Goal: Task Accomplishment & Management: Complete application form

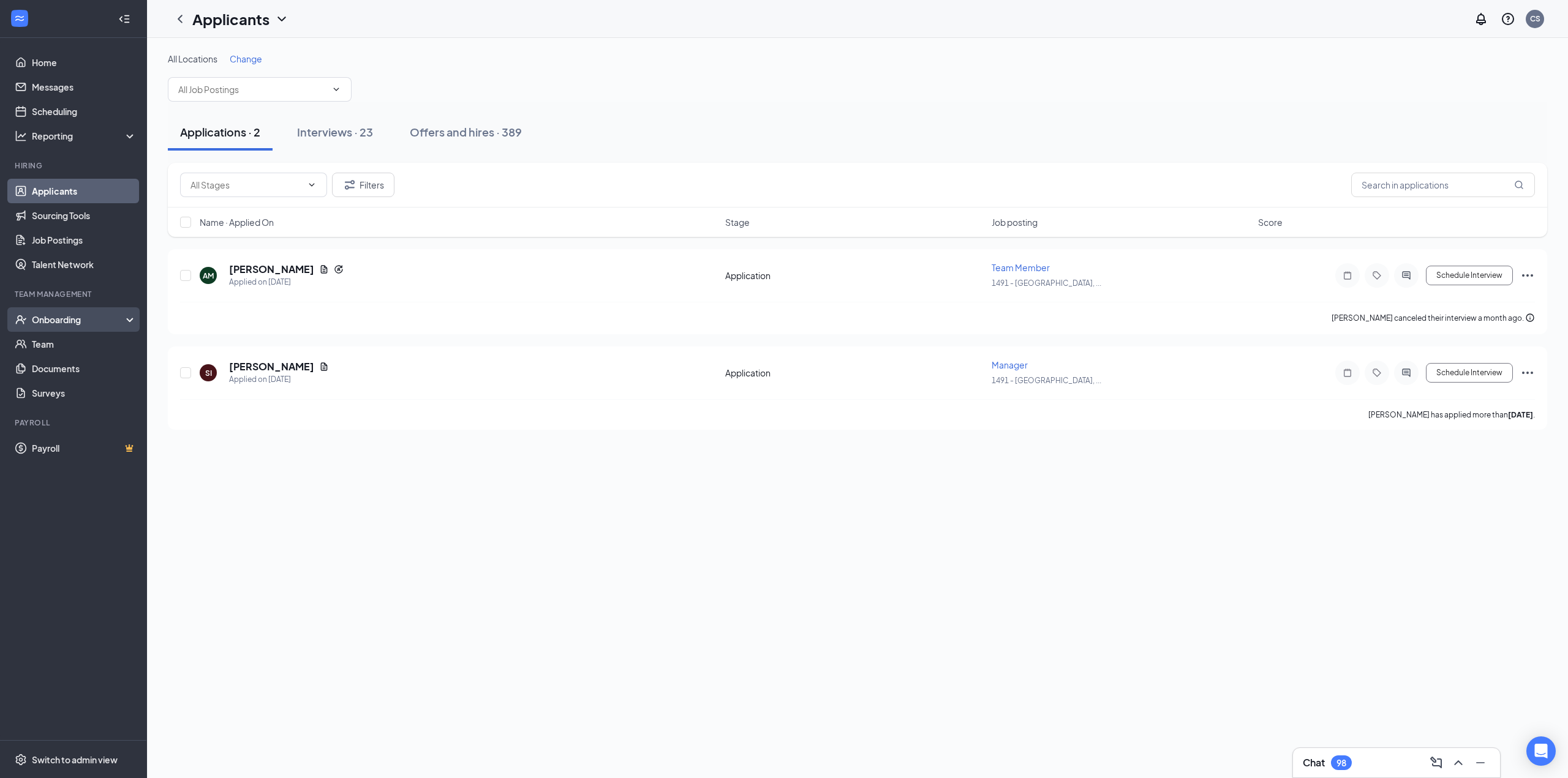
click at [61, 321] on div "Onboarding" at bounding box center [79, 319] width 94 height 13
click at [59, 348] on link "Overview" at bounding box center [84, 344] width 105 height 24
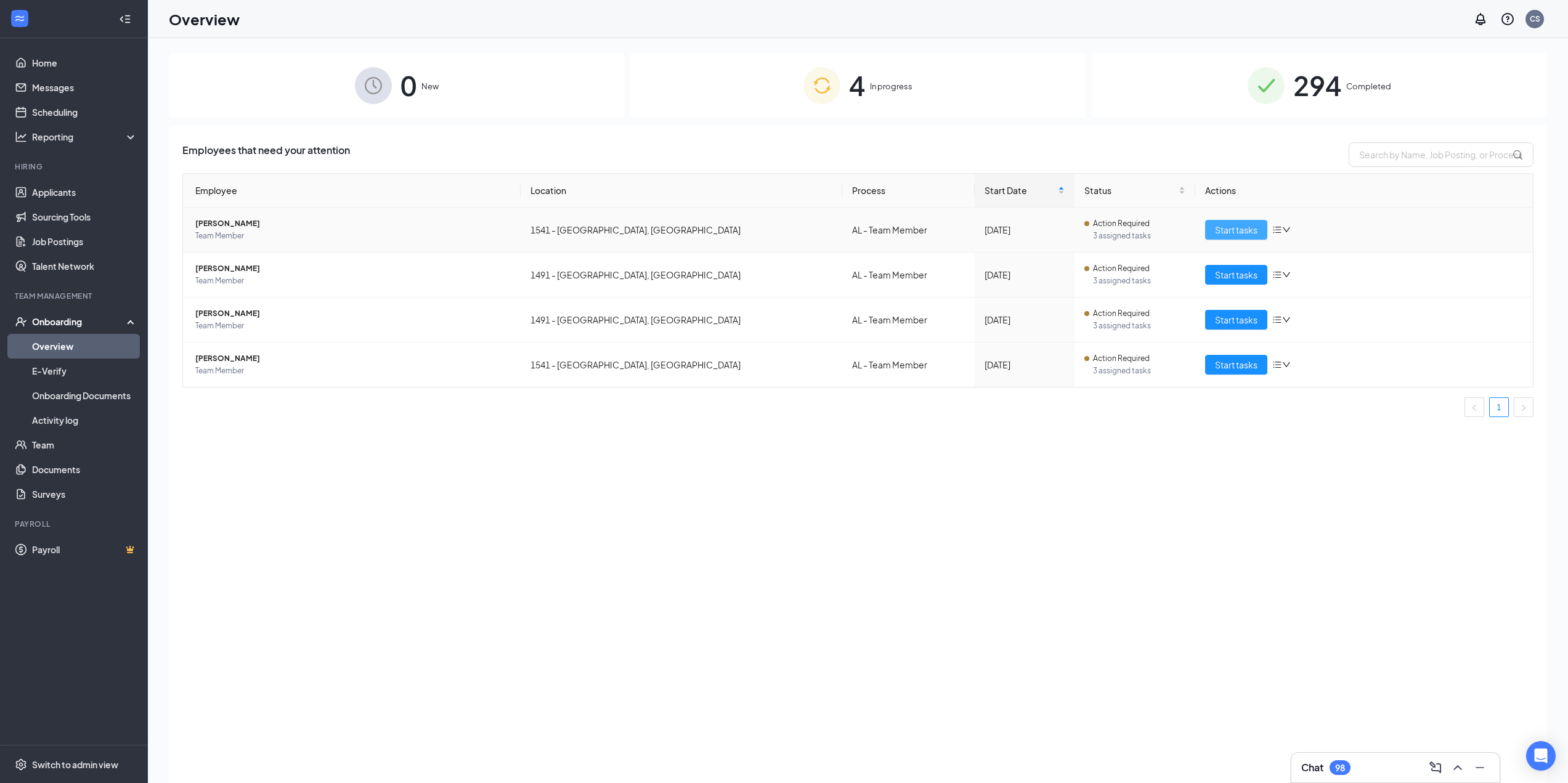
click at [786, 226] on span "Start tasks" at bounding box center [1236, 230] width 43 height 13
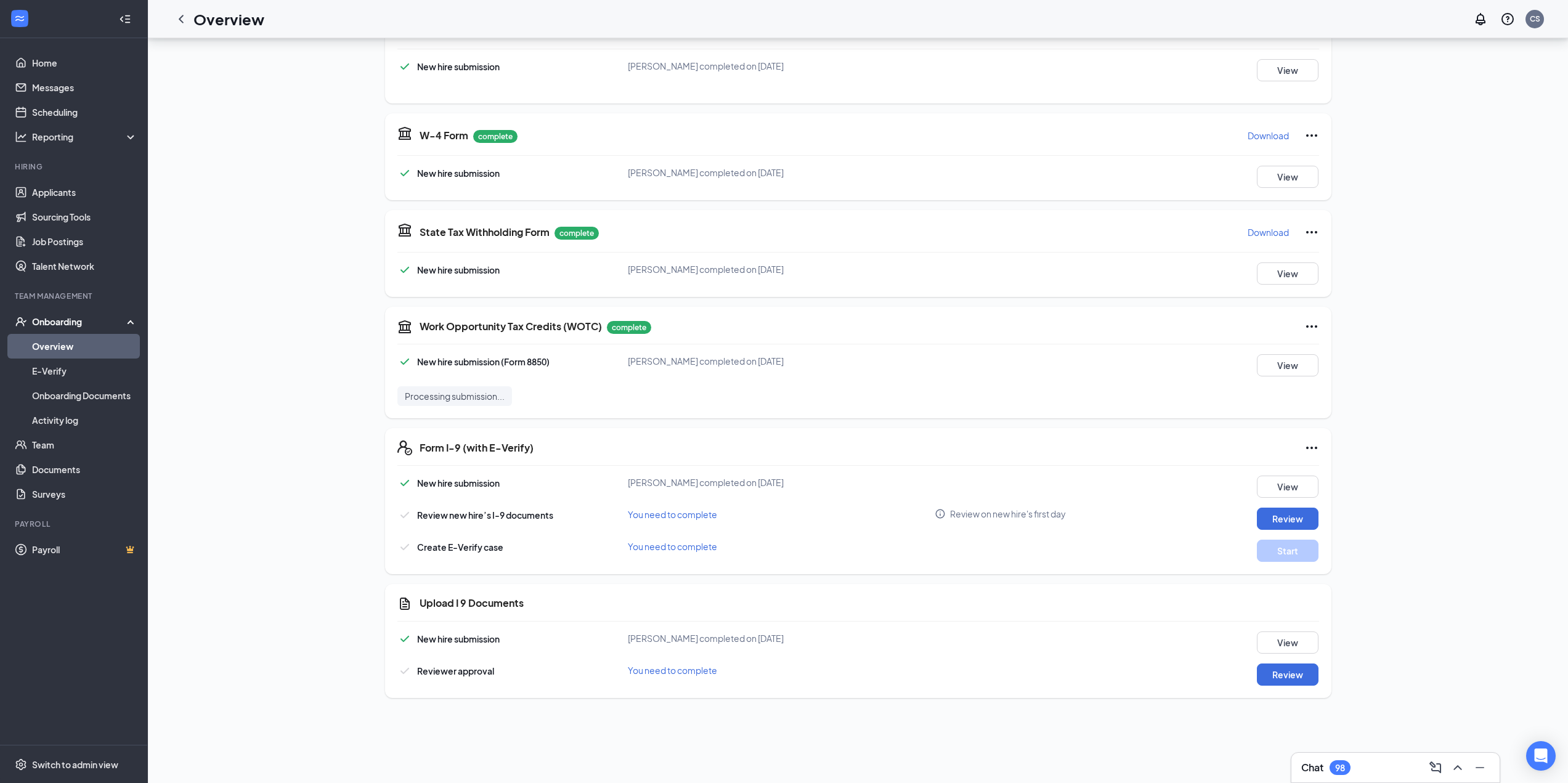
scroll to position [721, 0]
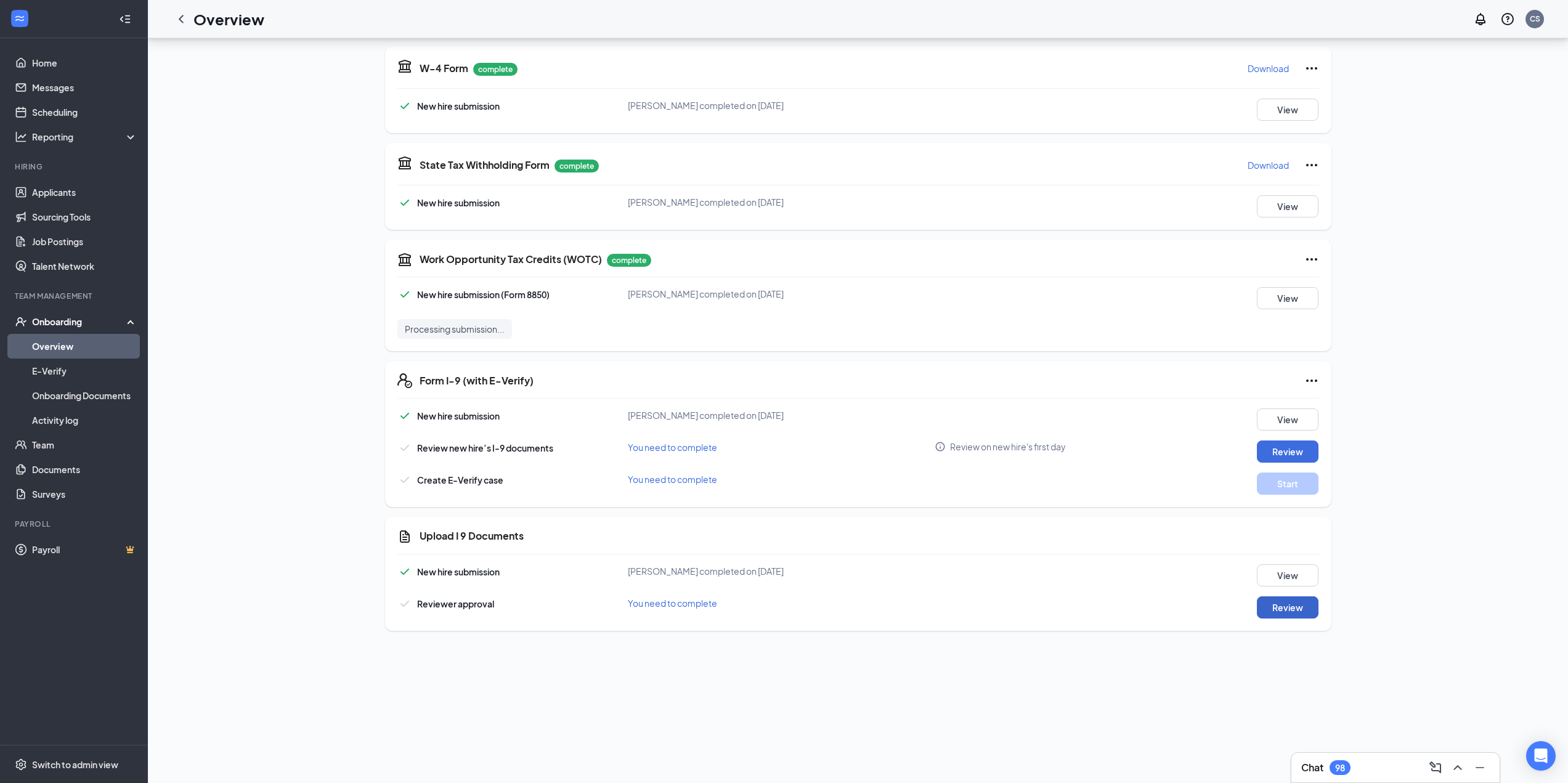
click at [786, 560] on button "Review" at bounding box center [1287, 607] width 62 height 22
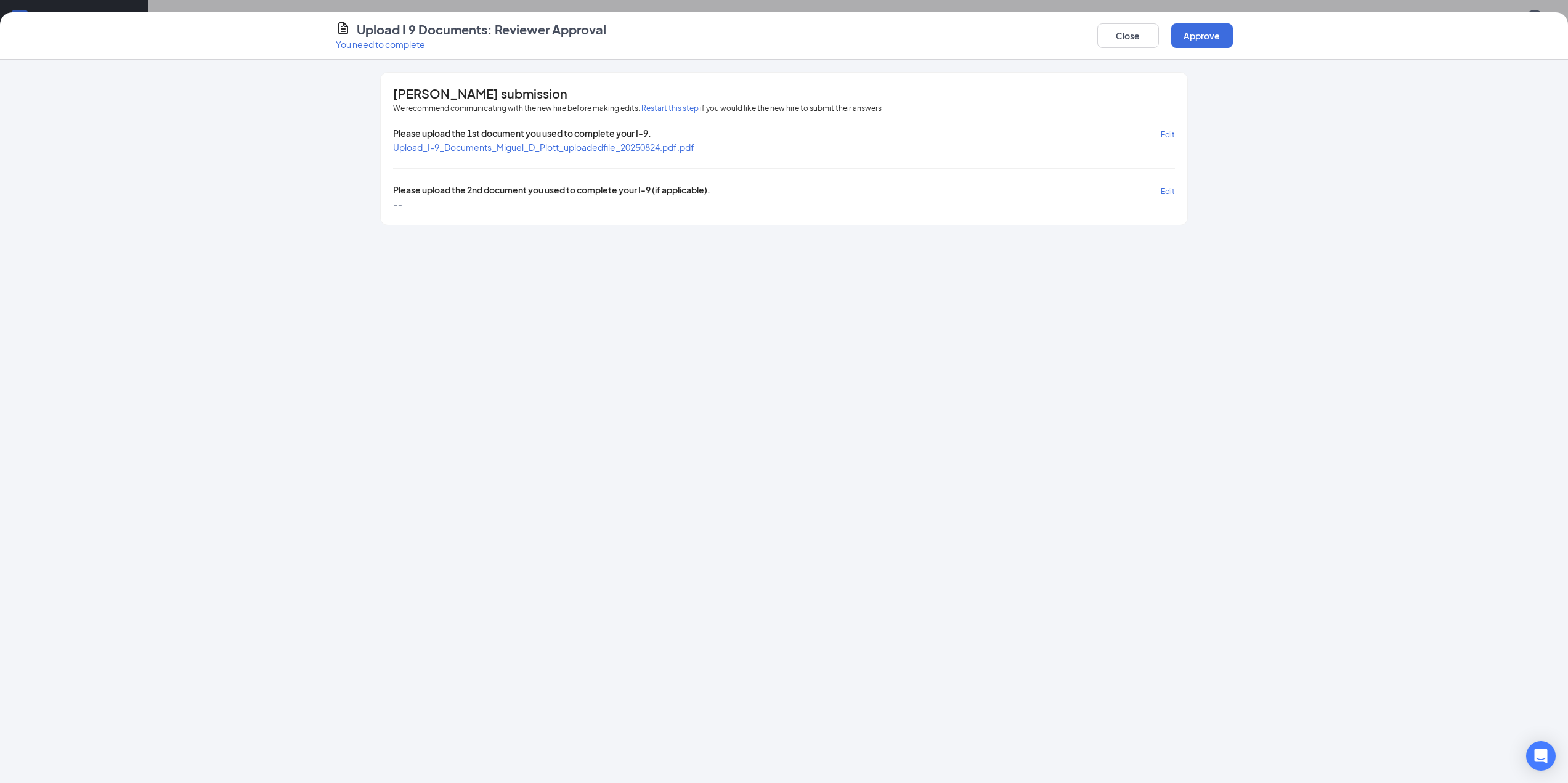
click at [596, 151] on span "Upload_I-9_Documents_Miguel_D_Plott_uploadedfile_20250824.pdf.pdf" at bounding box center [544, 147] width 302 height 11
click at [655, 109] on button "Restart this step" at bounding box center [670, 108] width 57 height 13
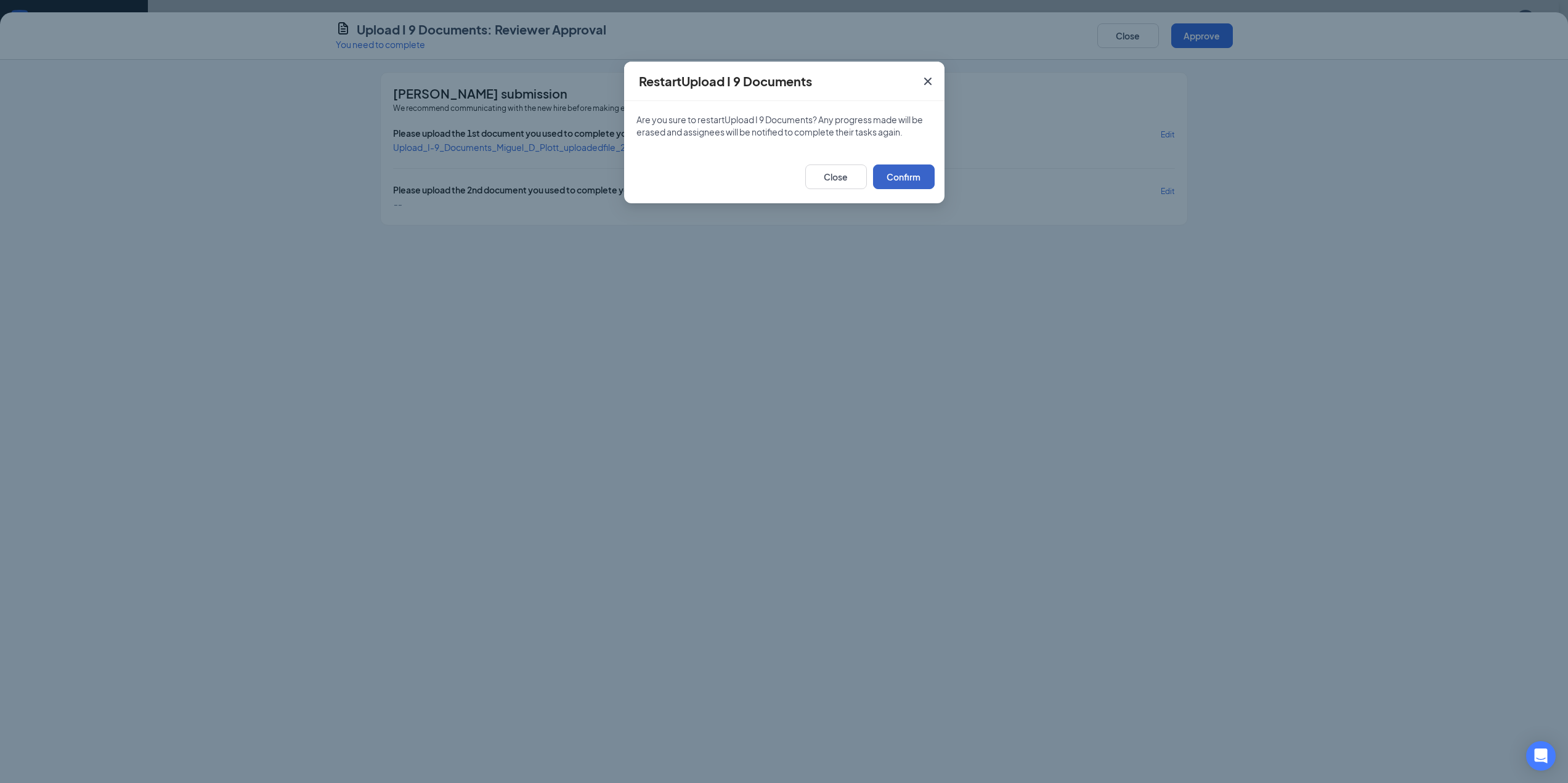
click at [786, 178] on button "Confirm" at bounding box center [903, 177] width 62 height 25
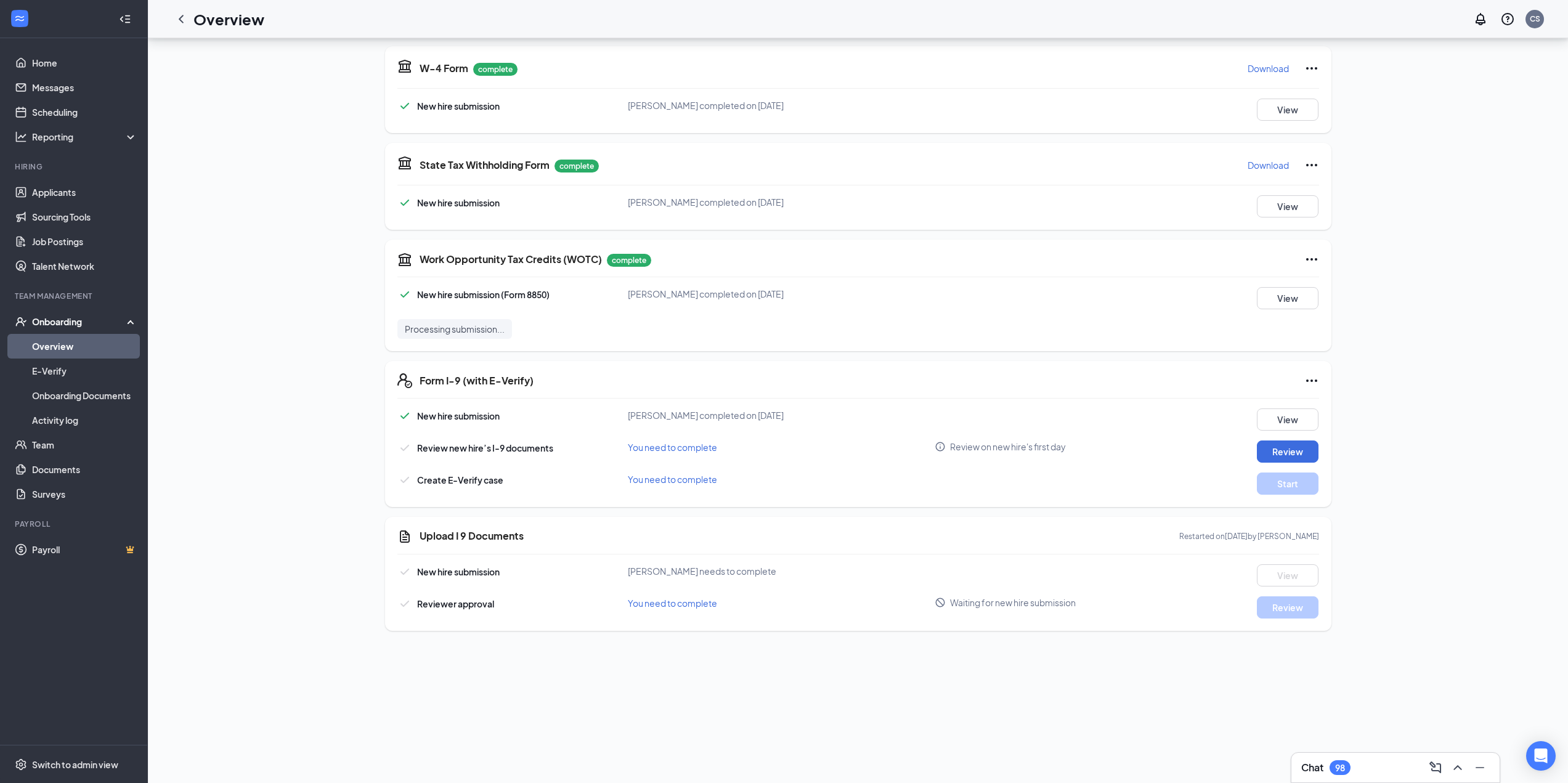
click at [64, 340] on link "Overview" at bounding box center [84, 346] width 106 height 25
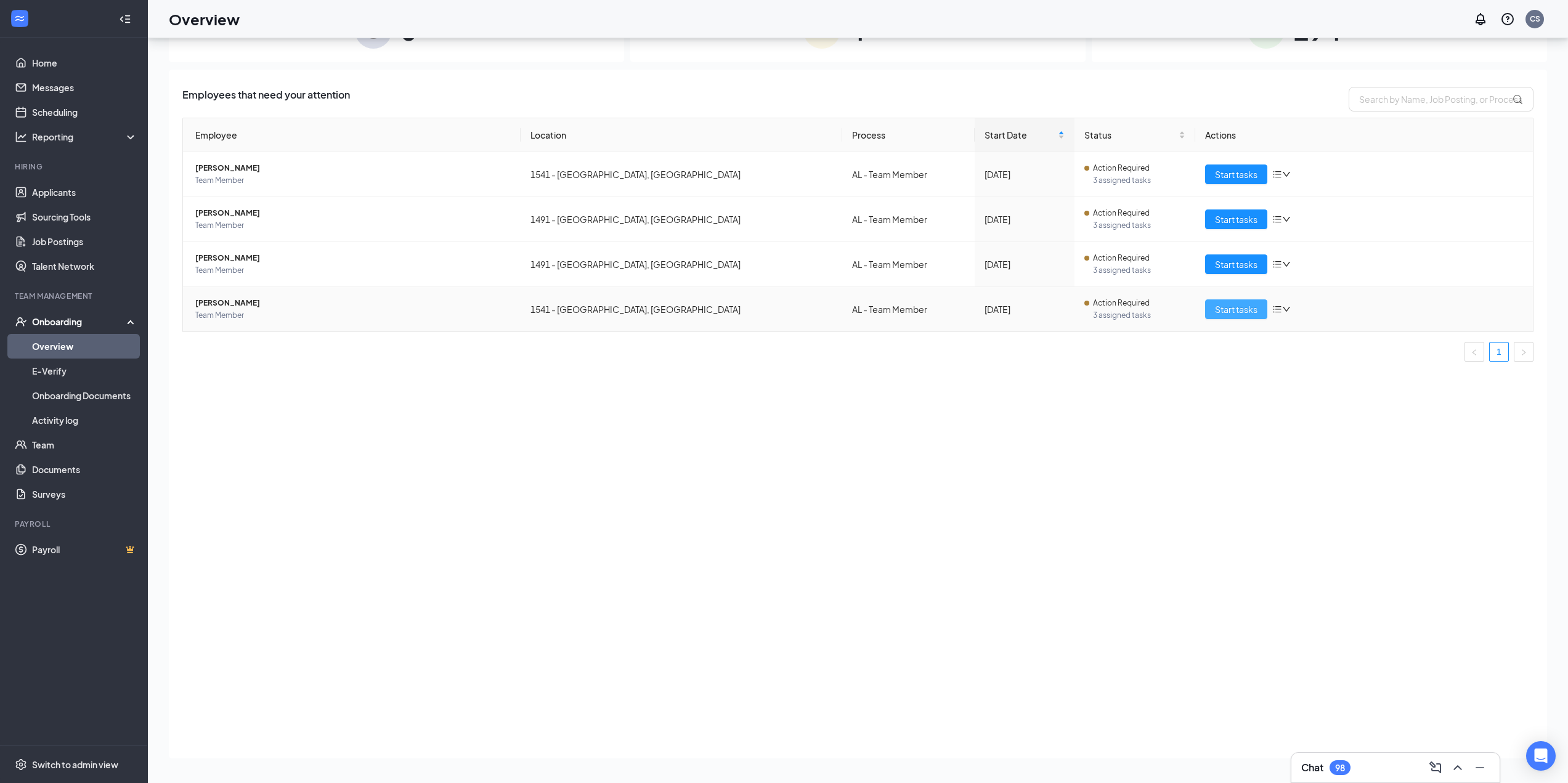
click at [786, 302] on button "Start tasks" at bounding box center [1236, 309] width 62 height 20
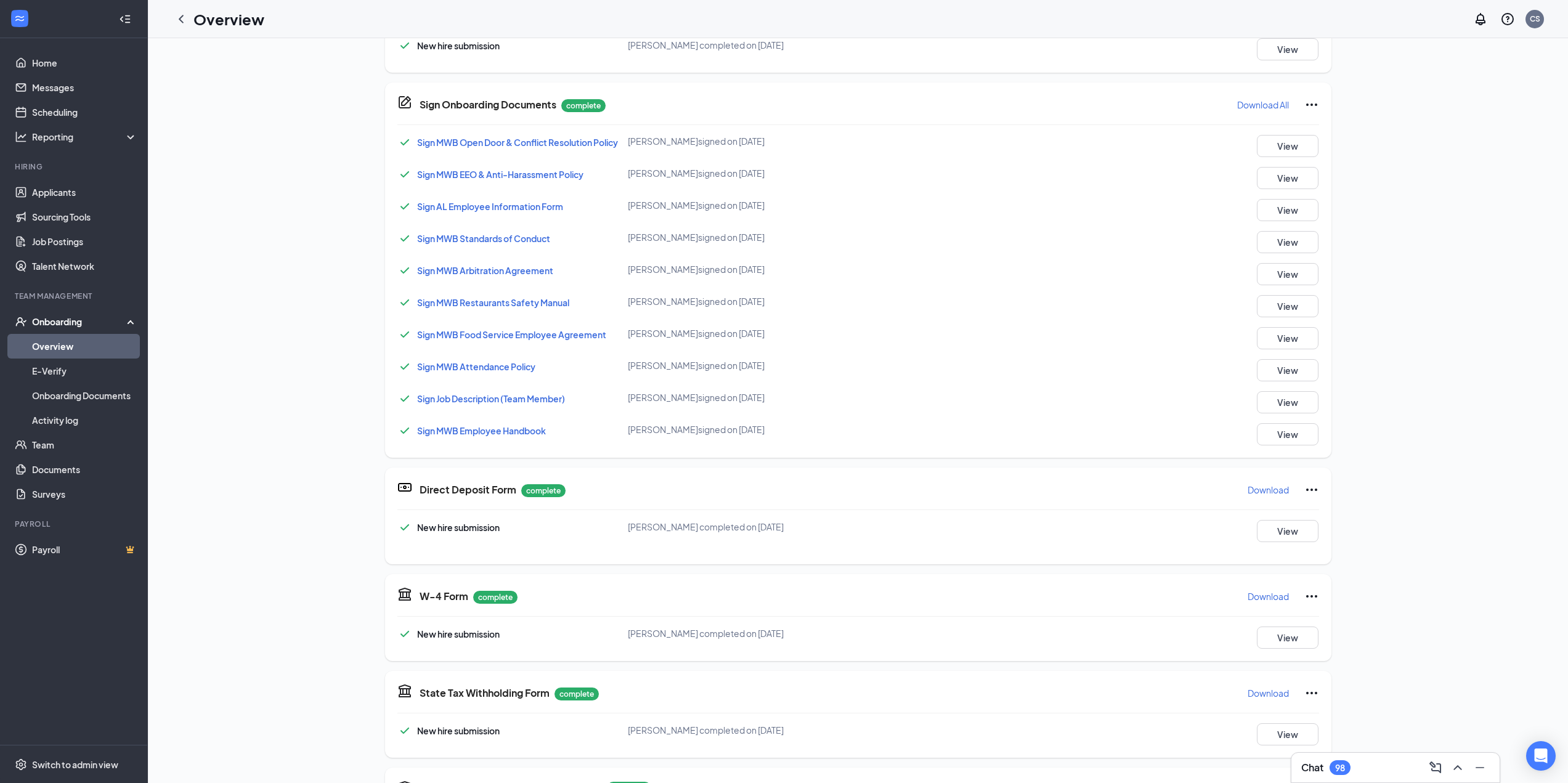
scroll to position [721, 0]
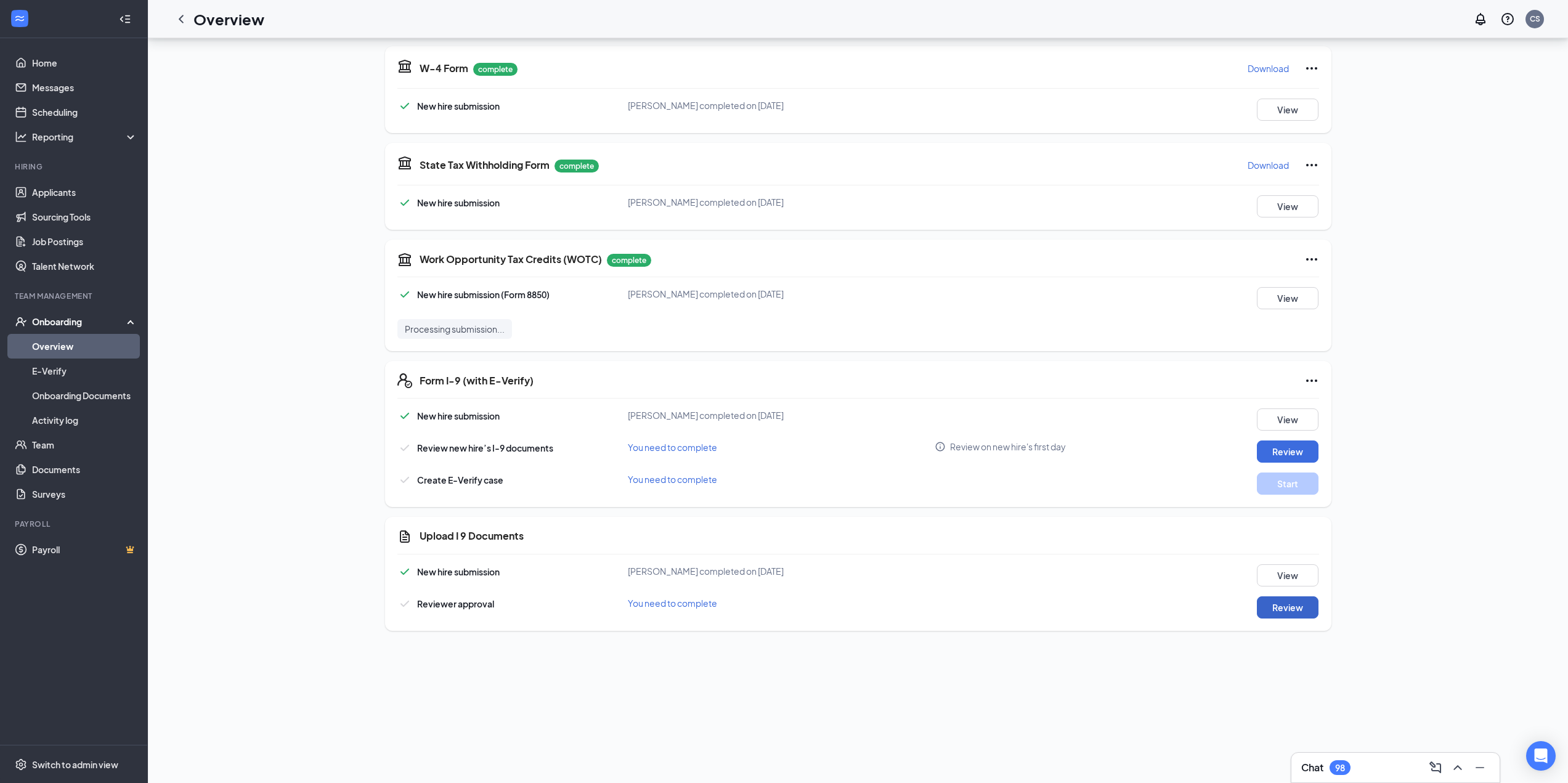
click at [786, 560] on button "Review" at bounding box center [1287, 607] width 62 height 22
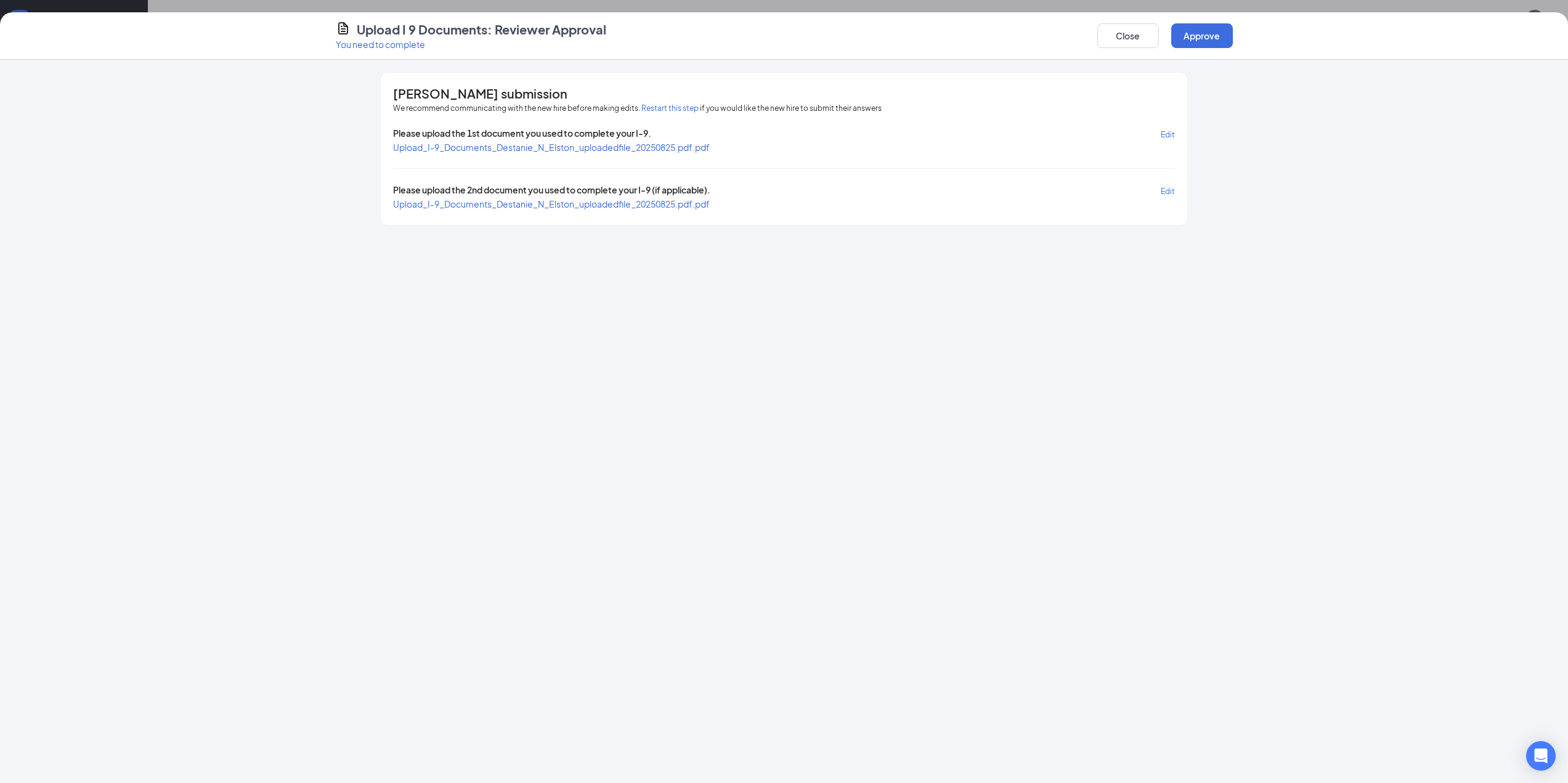
click at [497, 161] on div "Please upload the 1st document you used to complete your I-9. Edit Upload_I-9_D…" at bounding box center [784, 168] width 781 height 83
click at [500, 143] on span "Upload_I-9_Documents_Destanie_N_Elston_uploadedfile_20250825.pdf.pdf" at bounding box center [551, 147] width 317 height 11
click at [479, 206] on span "Upload_I-9_Documents_Destanie_N_Elston_uploadedfile_20250825.pdf.pdf" at bounding box center [551, 204] width 317 height 11
click at [786, 37] on button "Approve" at bounding box center [1201, 35] width 62 height 25
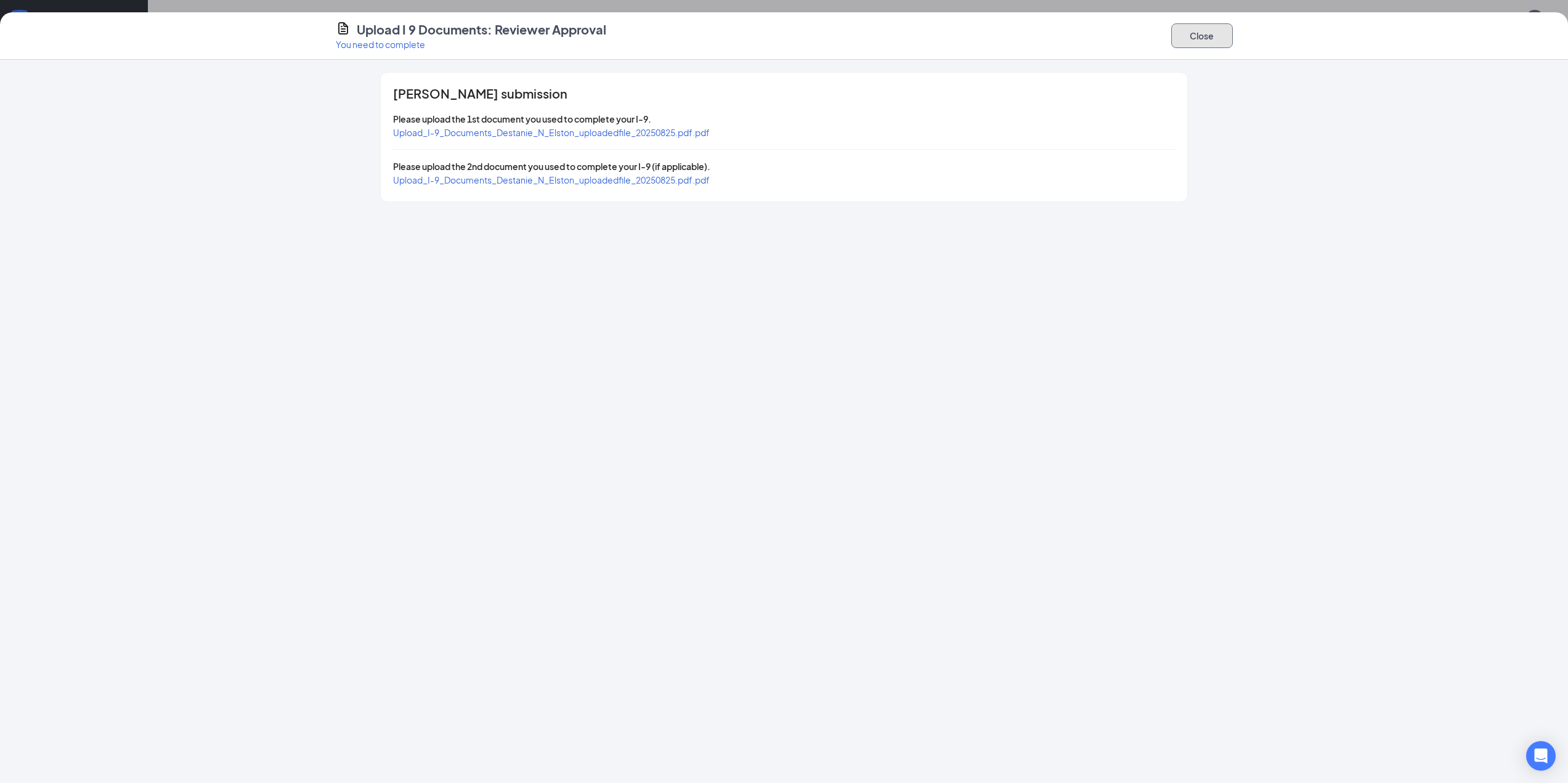
click at [786, 44] on button "Close" at bounding box center [1201, 35] width 62 height 25
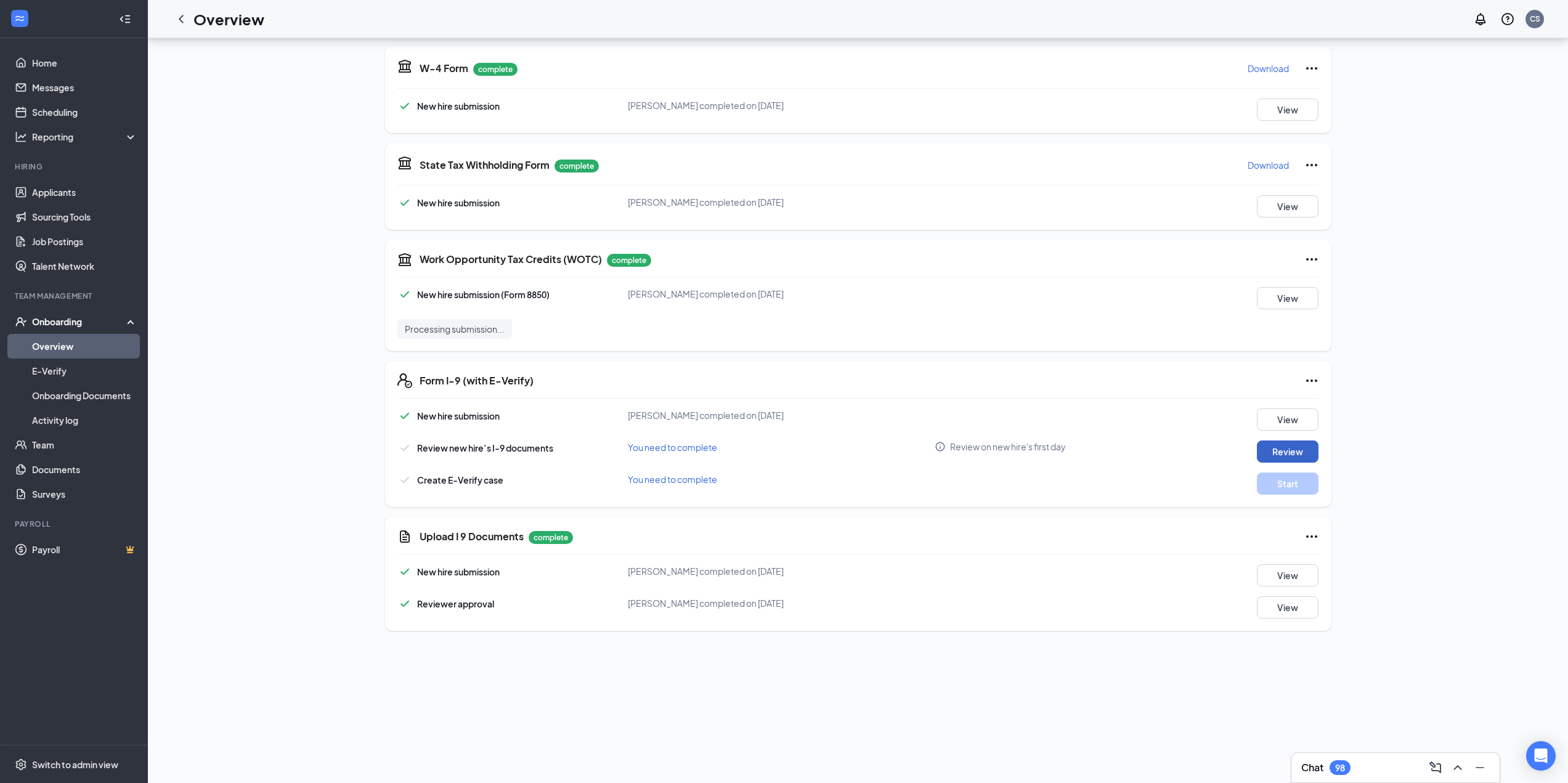
click at [786, 453] on button "Review" at bounding box center [1287, 451] width 62 height 22
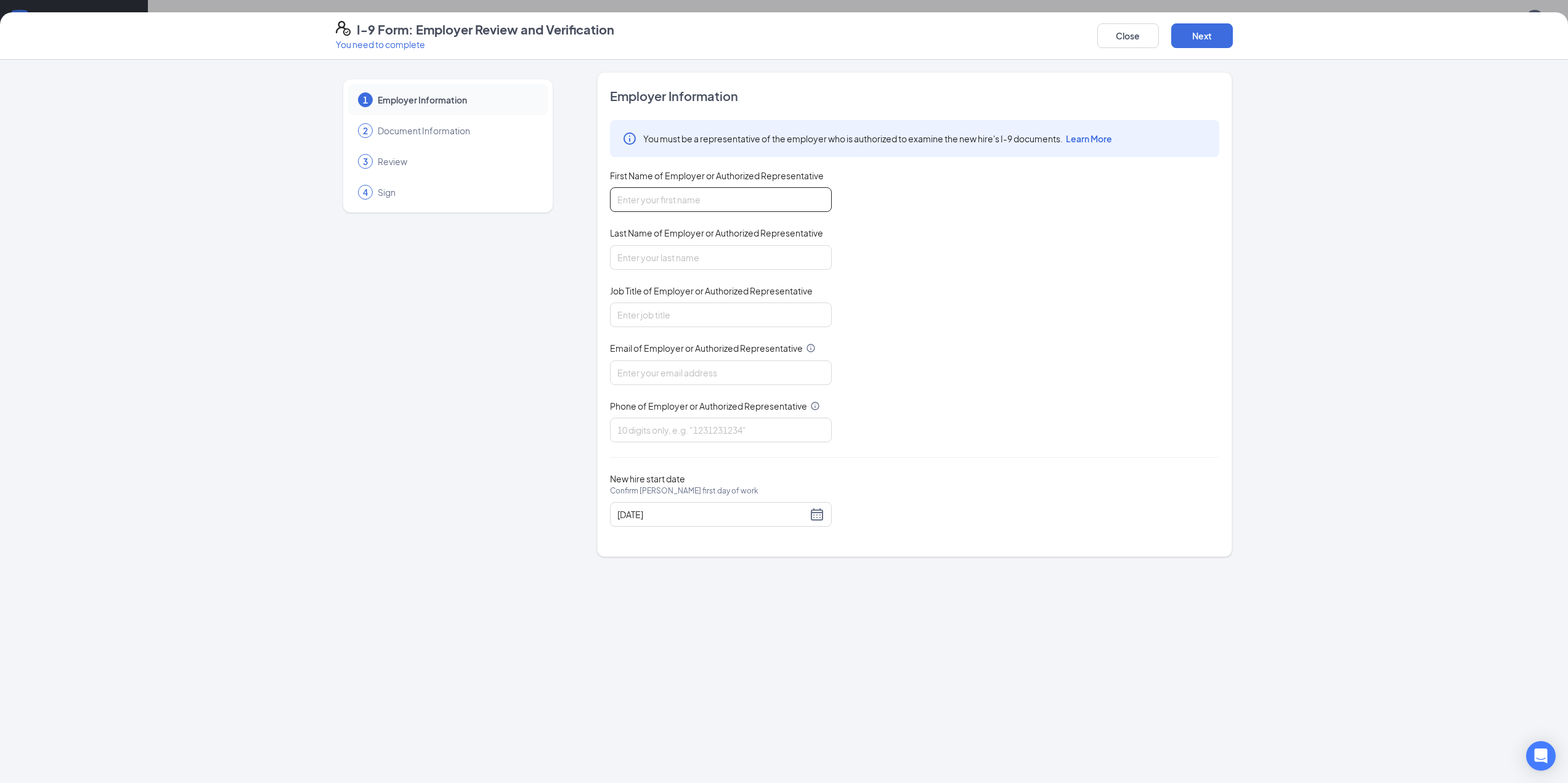
click at [746, 194] on input "First Name of Employer or Authorized Representative" at bounding box center [721, 199] width 222 height 25
type input "[PERSON_NAME]"
type input "[EMAIL_ADDRESS][DOMAIN_NAME]"
type input "8634091073"
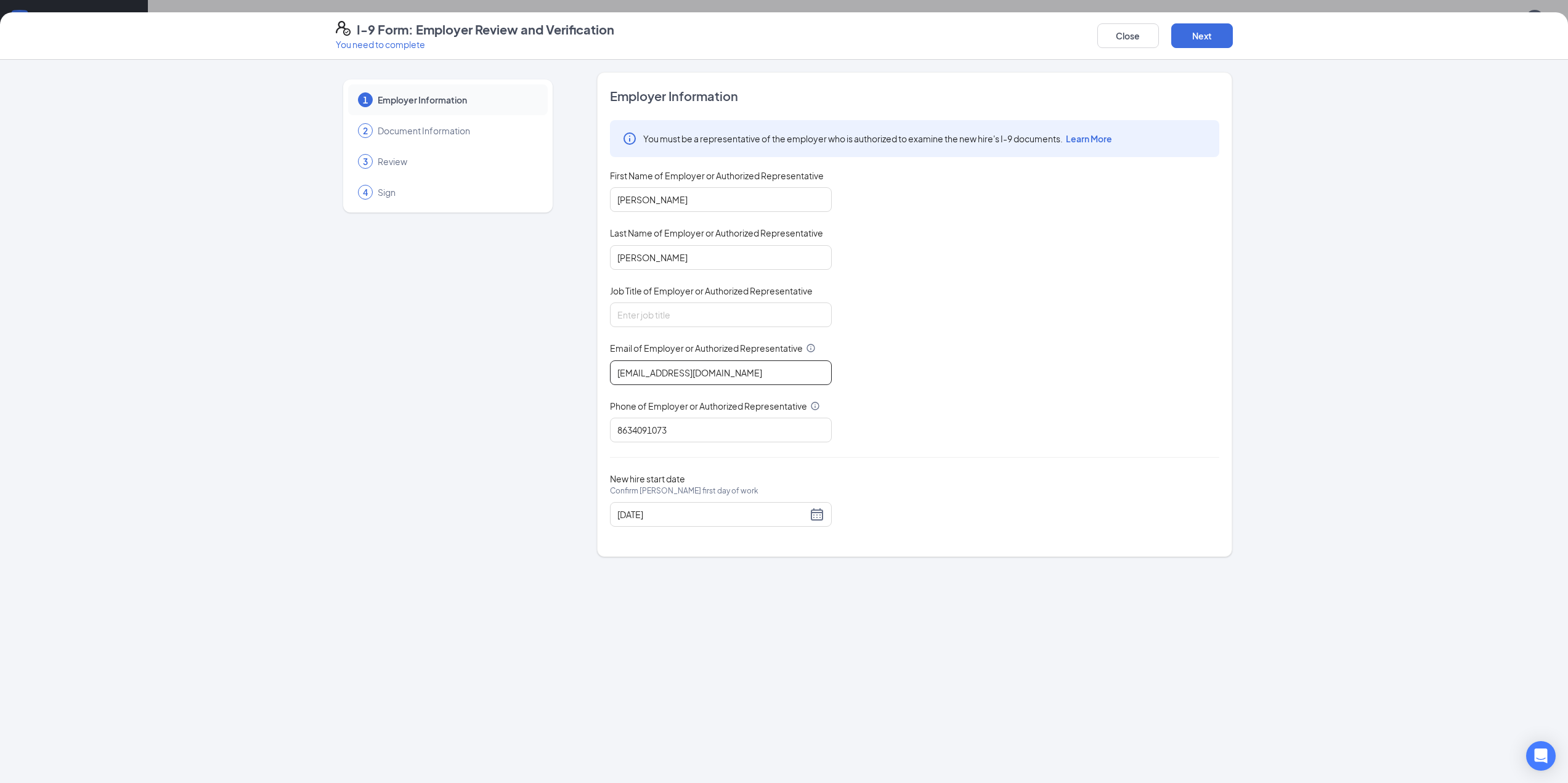
click at [762, 378] on input "[EMAIL_ADDRESS][DOMAIN_NAME]" at bounding box center [721, 373] width 222 height 25
type input "[EMAIL_ADDRESS][DOMAIN_NAME]"
click at [648, 307] on input "Job Title of Employer or Authorized Representative" at bounding box center [721, 314] width 222 height 25
type input "OP"
click at [786, 39] on button "Next" at bounding box center [1201, 35] width 62 height 25
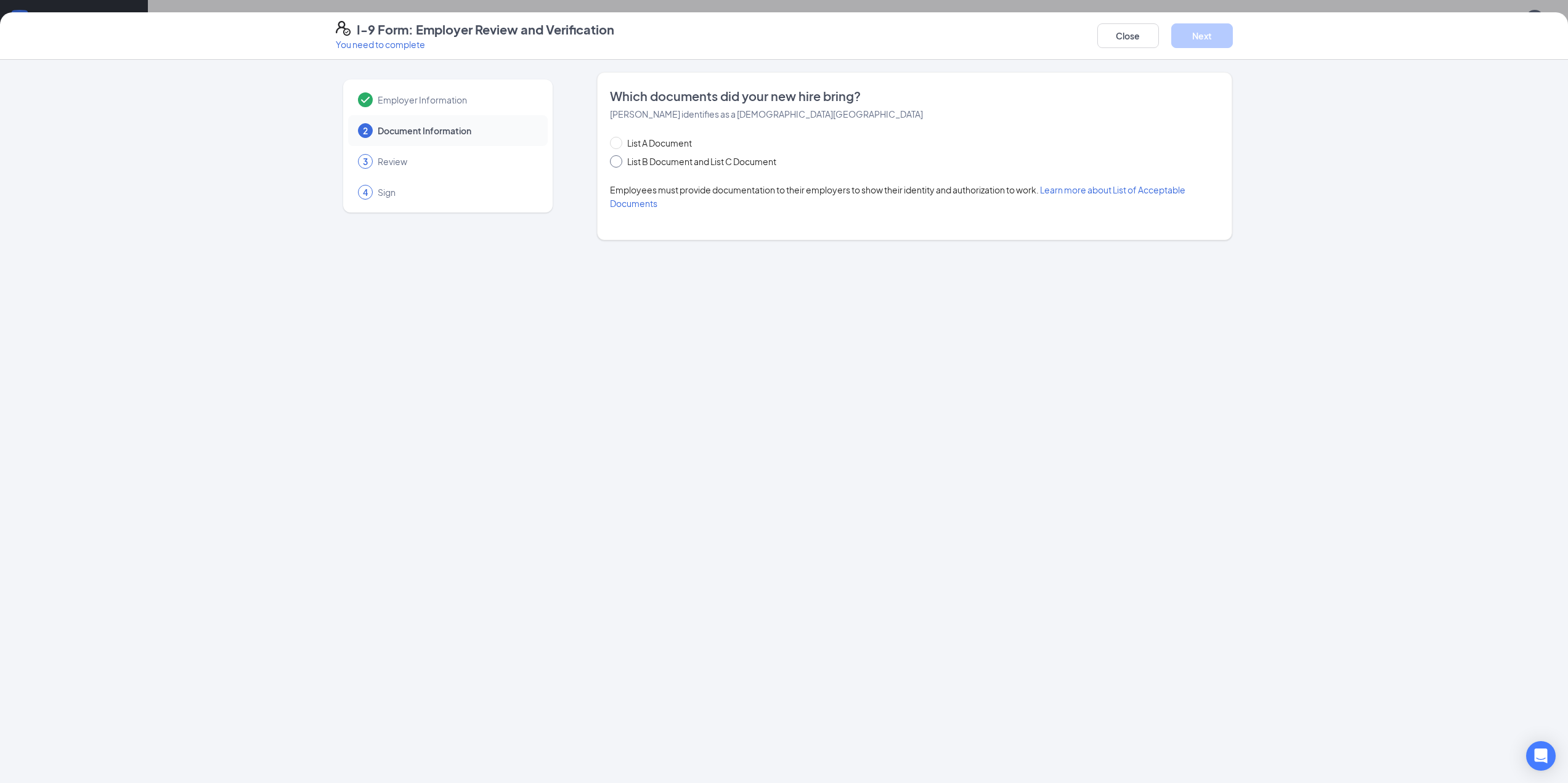
click at [642, 160] on span "List B Document and List C Document" at bounding box center [701, 161] width 159 height 13
click at [618, 160] on input "List B Document and List C Document" at bounding box center [614, 159] width 9 height 9
radio input "true"
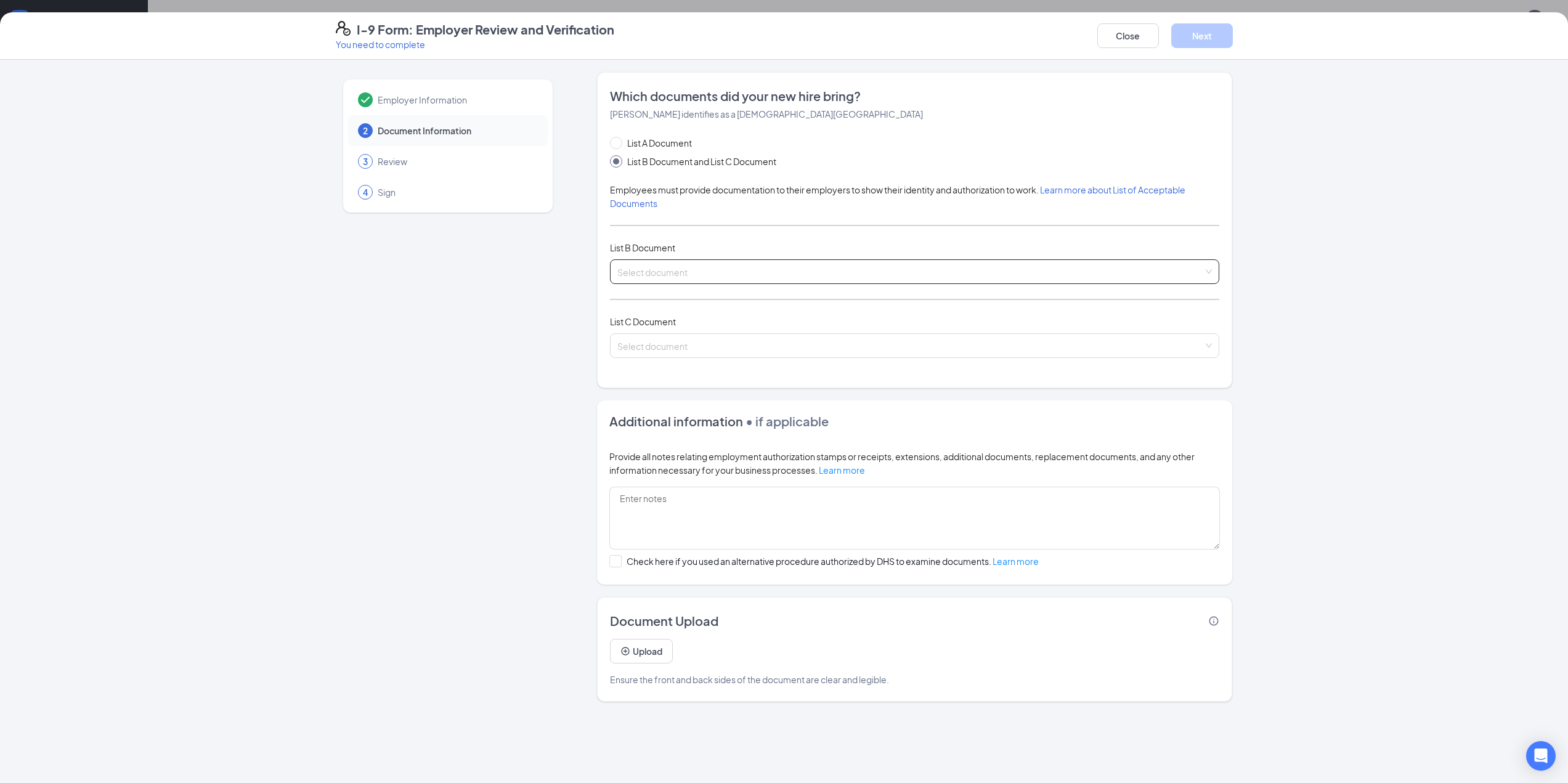
click at [661, 270] on input "search" at bounding box center [910, 269] width 586 height 19
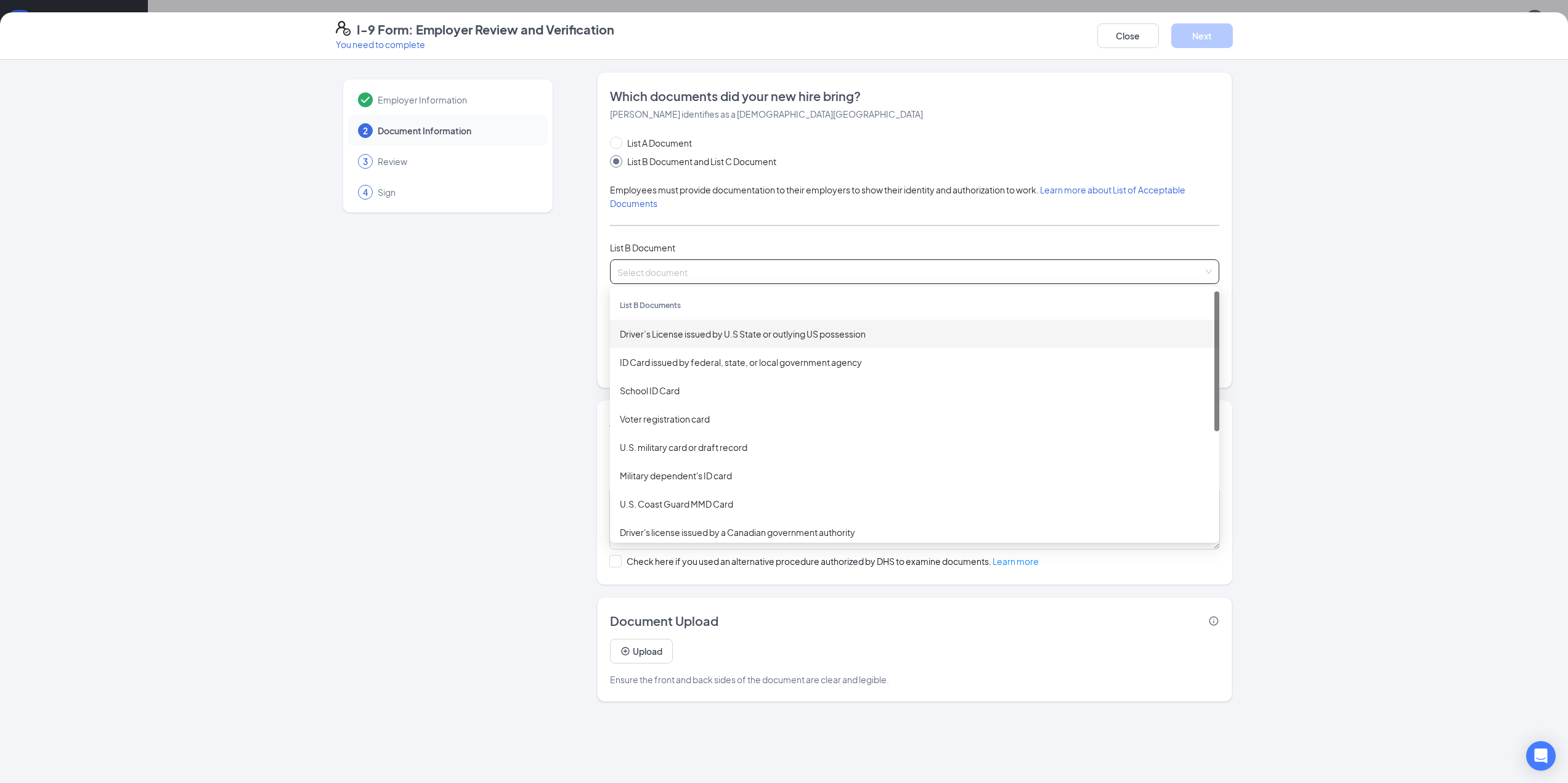
click at [665, 335] on div "Driver’s License issued by U.S State or outlying US possession" at bounding box center [915, 334] width 590 height 13
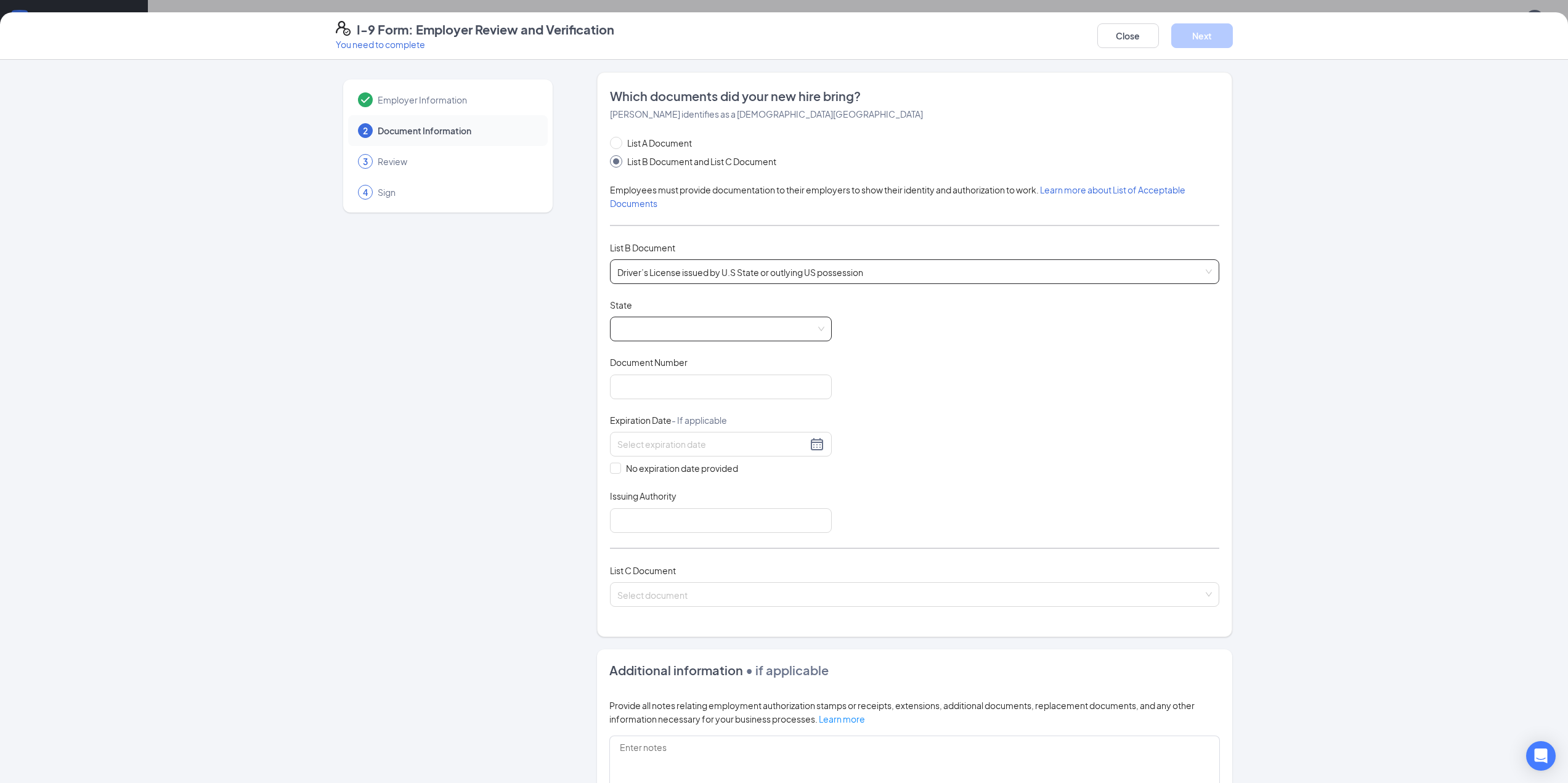
click at [667, 327] on span at bounding box center [721, 329] width 207 height 23
click at [669, 360] on div "[US_STATE]" at bounding box center [721, 363] width 202 height 13
click at [659, 387] on input "Document Number" at bounding box center [721, 387] width 222 height 25
type input "8832946"
click at [657, 446] on input at bounding box center [712, 444] width 190 height 13
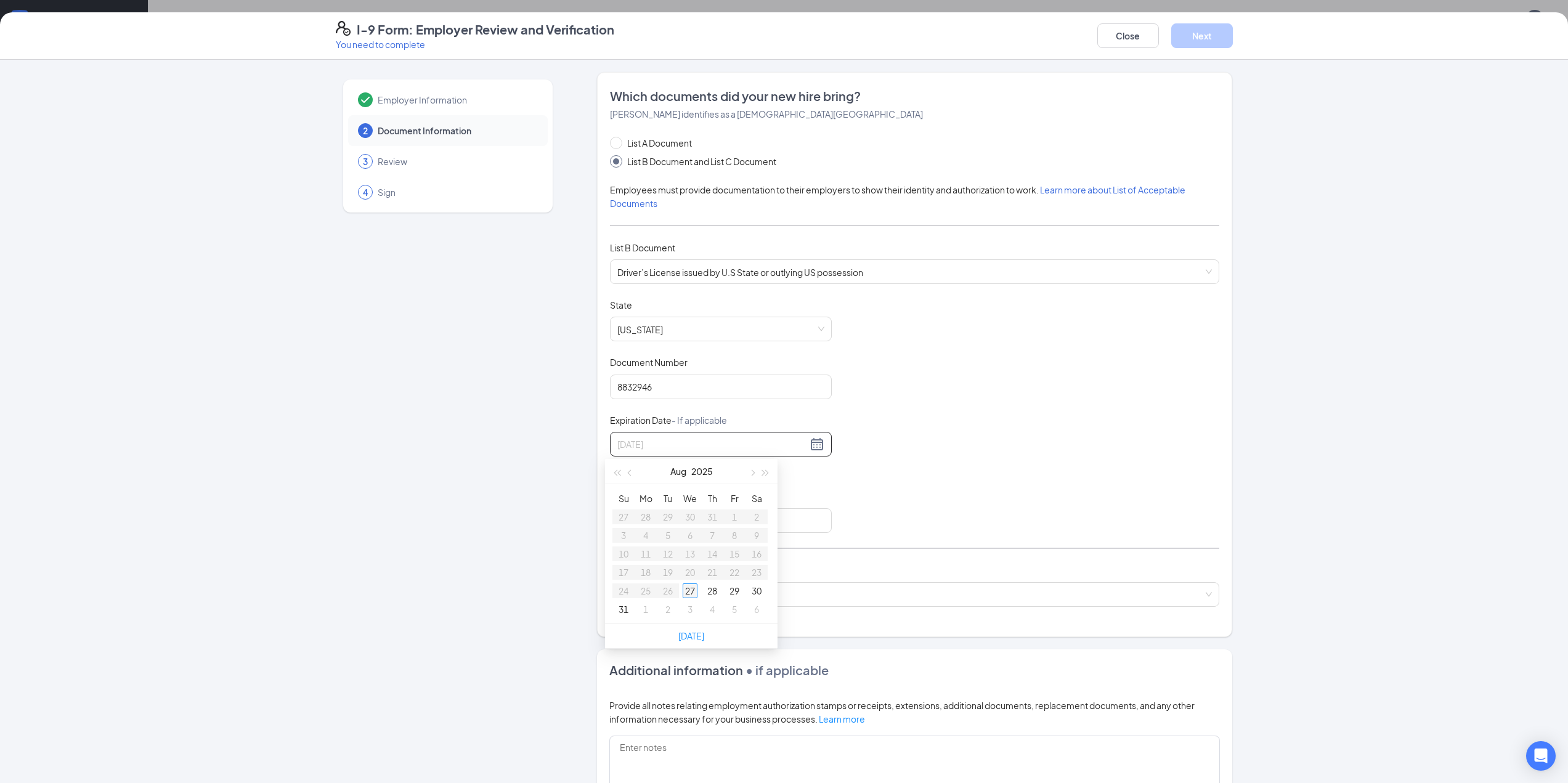
type input "[DATE]"
click at [667, 560] on div "30" at bounding box center [667, 590] width 15 height 15
type input "[DATE]"
click at [631, 514] on input "Issuing Authority" at bounding box center [721, 520] width 222 height 25
type input "[US_STATE]"
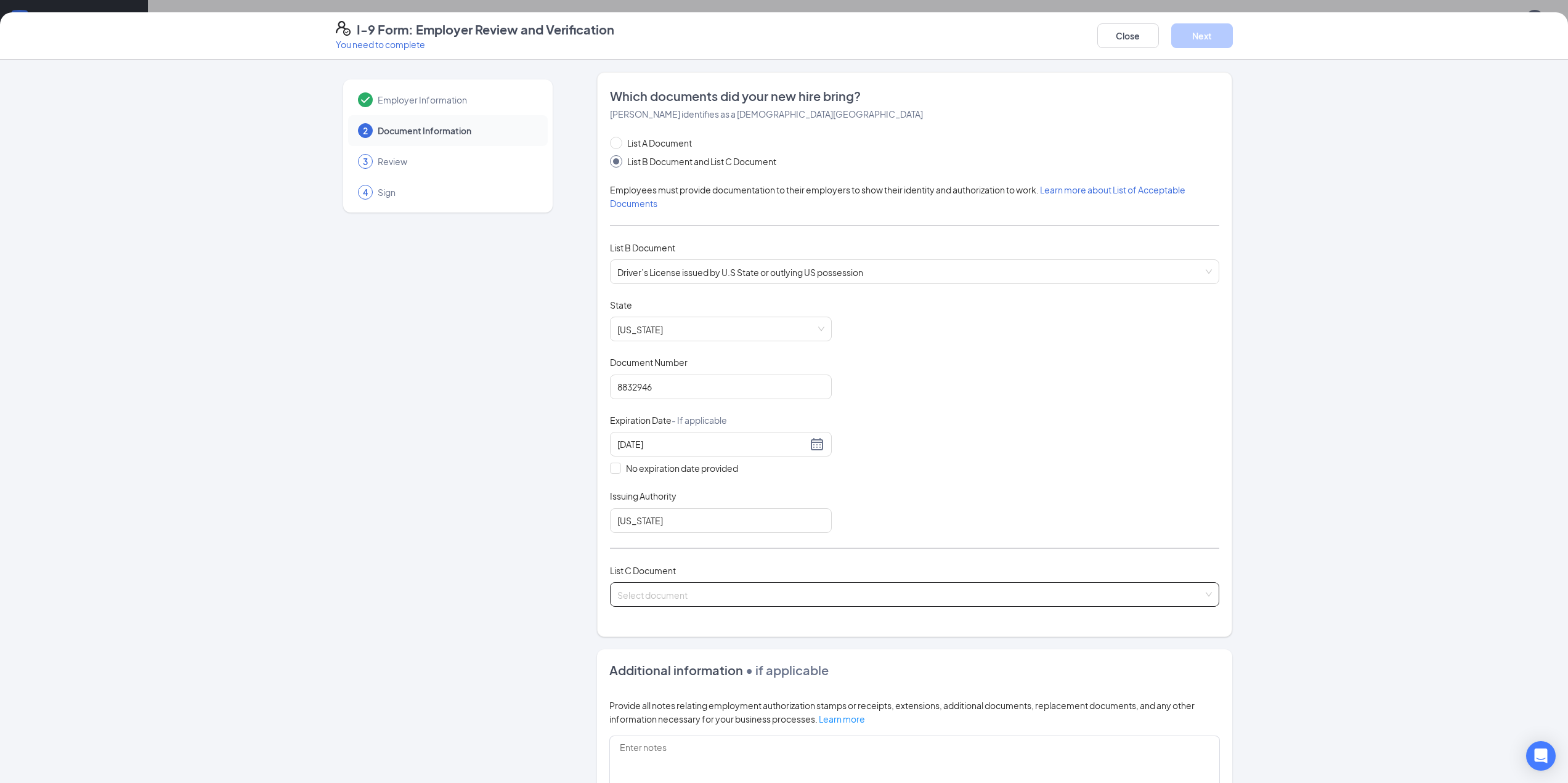
click at [693, 560] on input "search" at bounding box center [910, 592] width 586 height 19
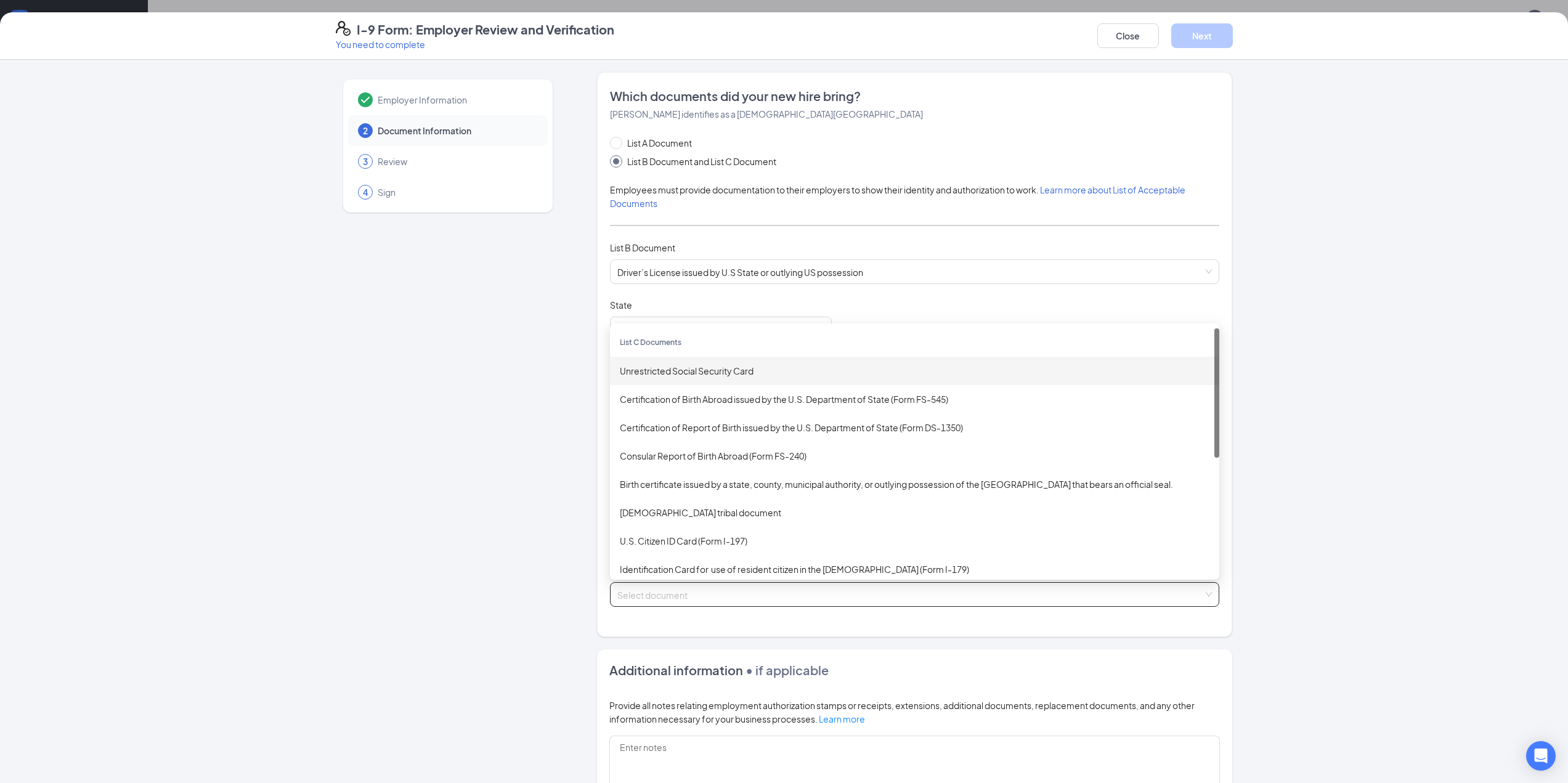
click at [685, 370] on div "Unrestricted Social Security Card" at bounding box center [915, 371] width 590 height 13
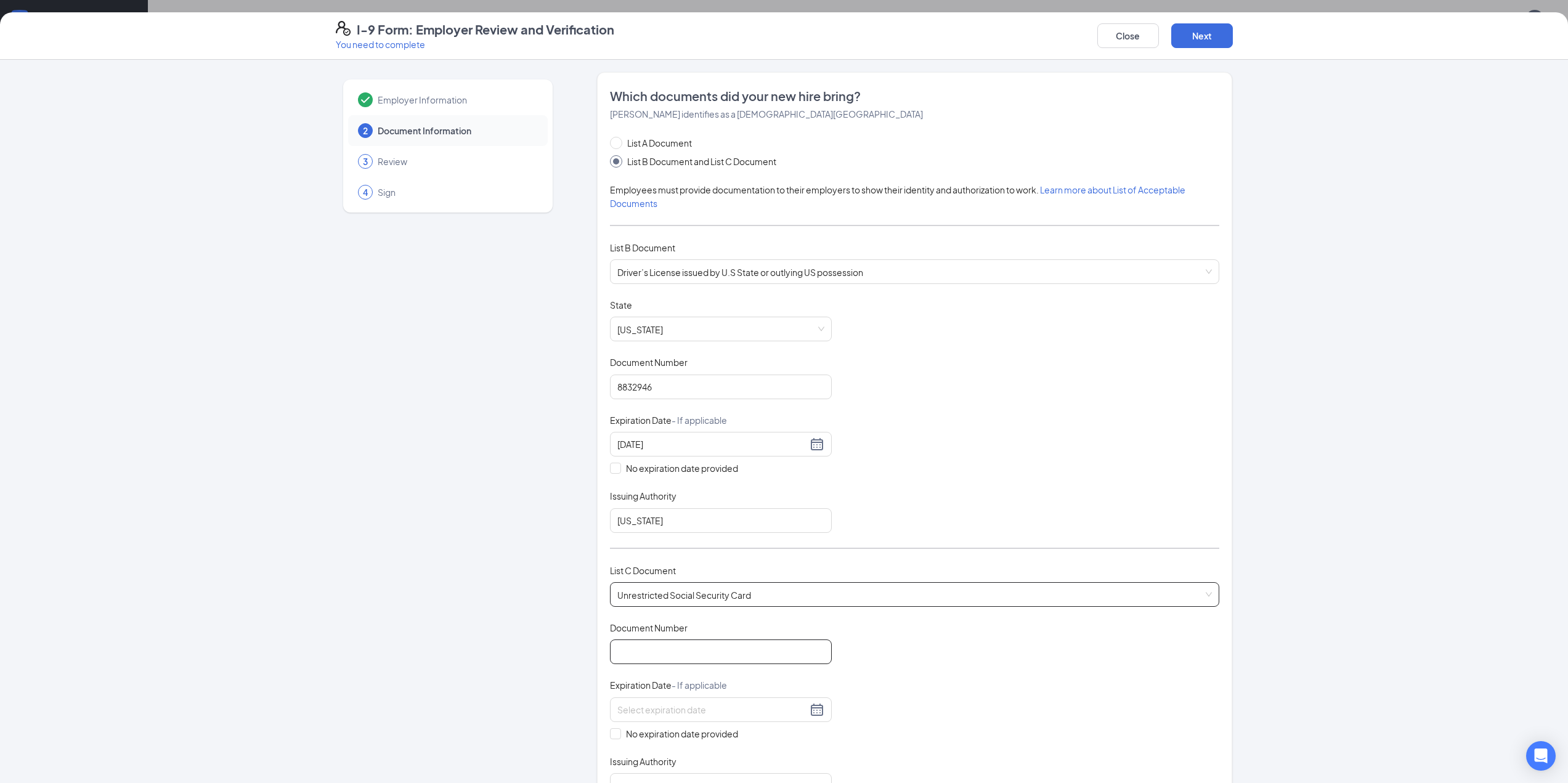
click at [693, 560] on input "Document Number" at bounding box center [721, 652] width 222 height 25
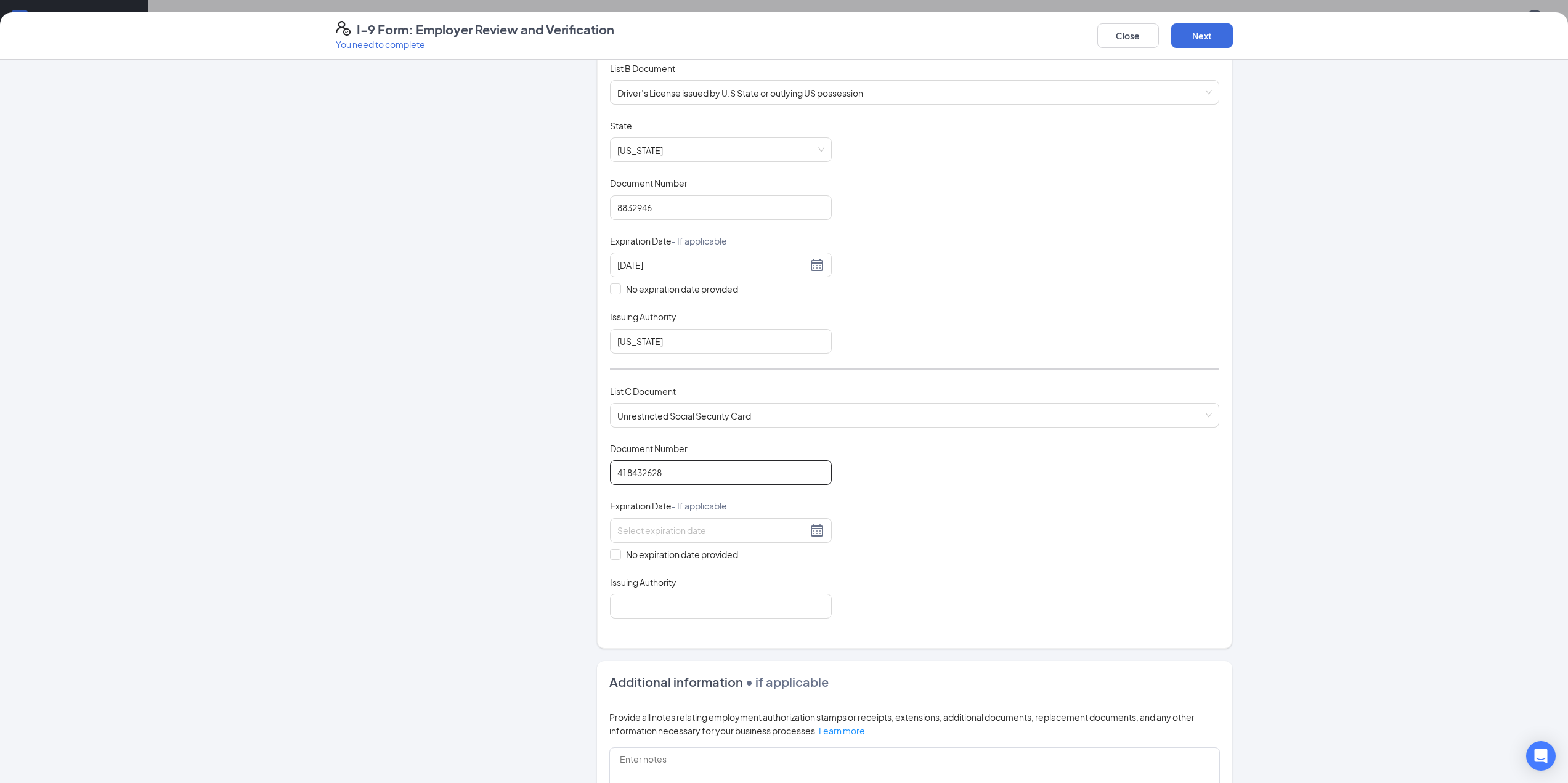
scroll to position [246, 0]
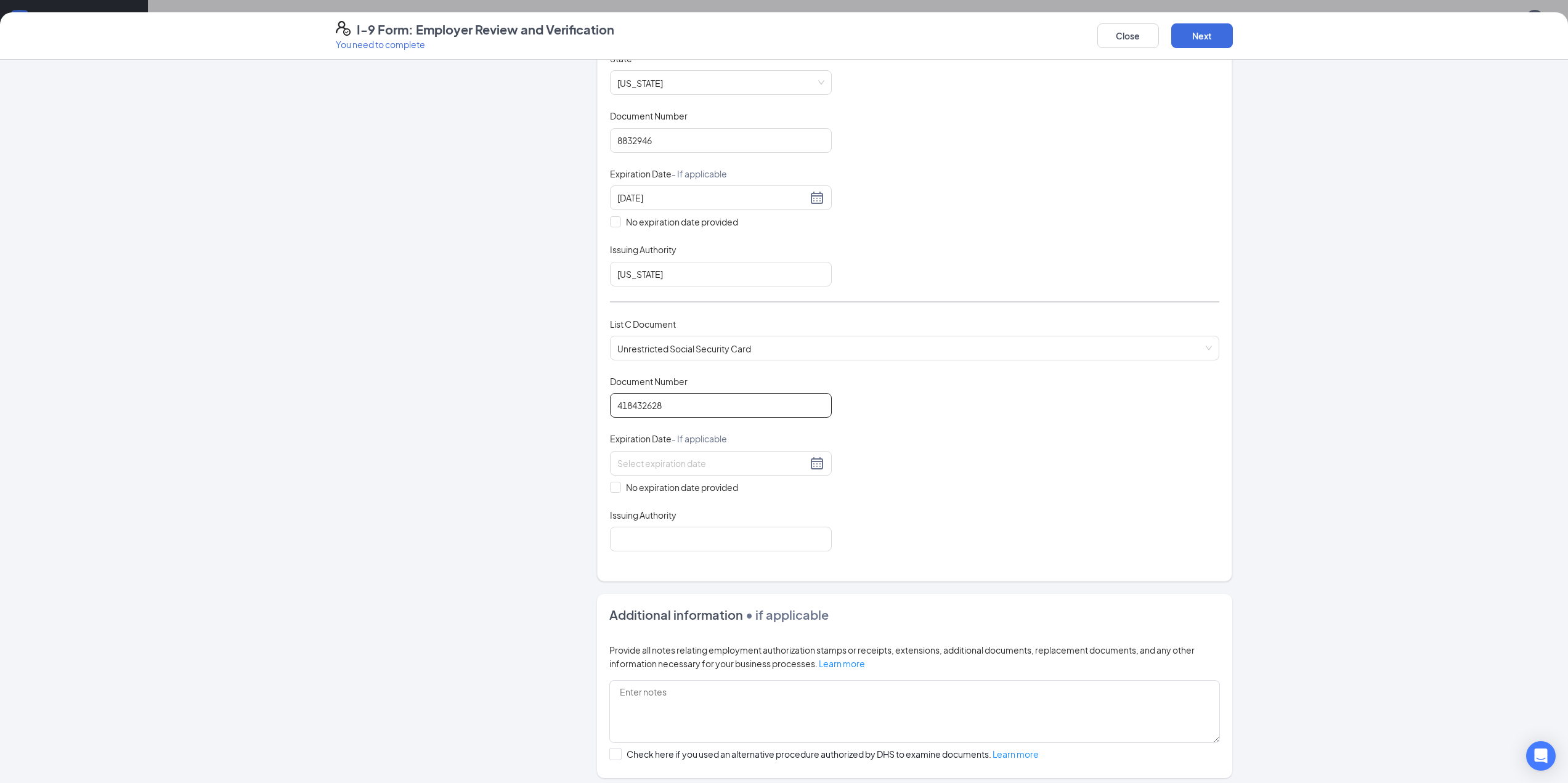
type input "418432628"
click at [635, 477] on div "No expiration date provided" at bounding box center [721, 472] width 222 height 43
click at [626, 485] on span "No expiration date provided" at bounding box center [682, 487] width 122 height 13
click at [618, 485] on input "No expiration date provided" at bounding box center [614, 485] width 9 height 9
checkbox input "true"
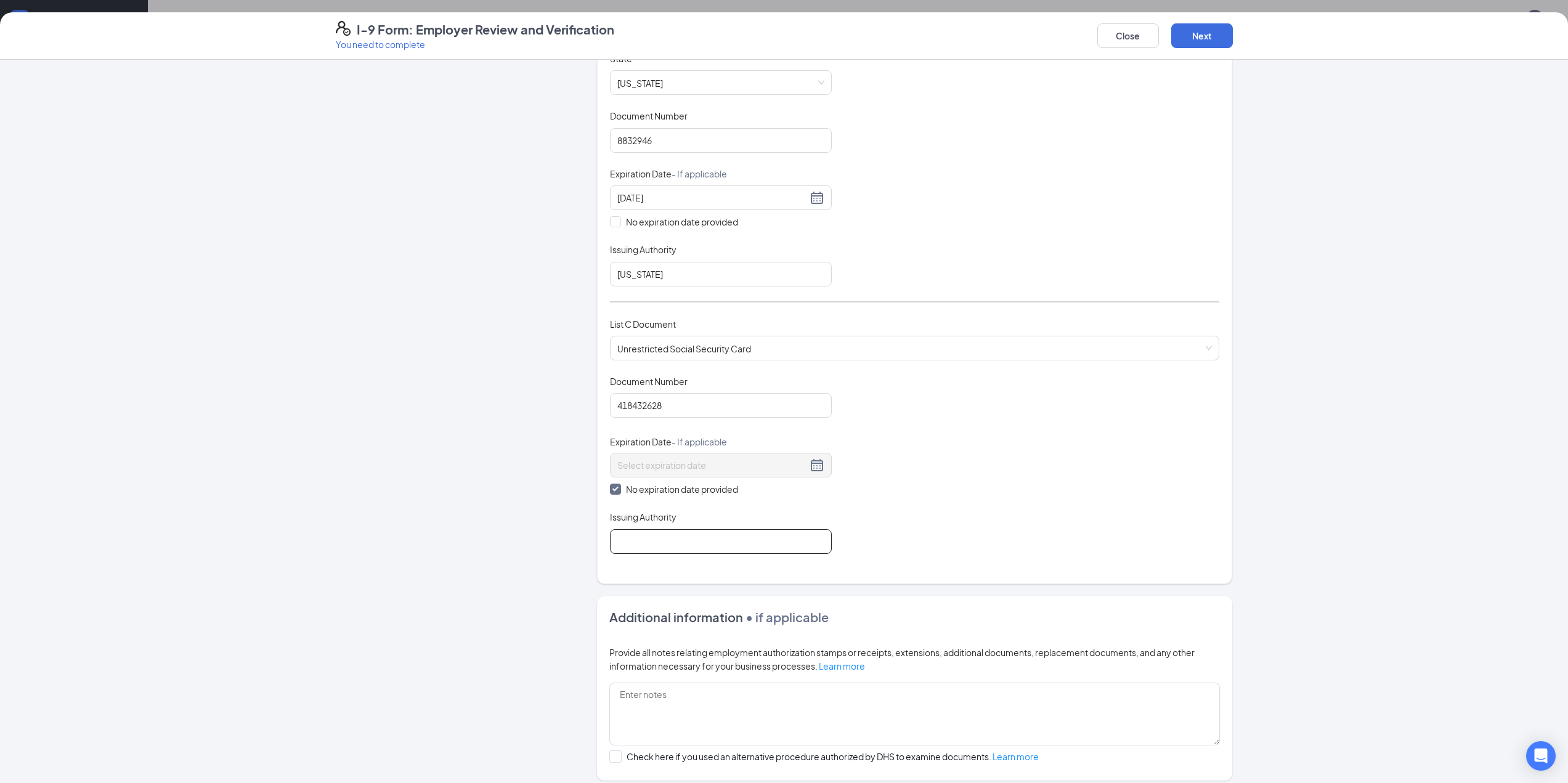
click at [645, 548] on input "Issuing Authority" at bounding box center [721, 541] width 222 height 25
type input "Social Security Admin"
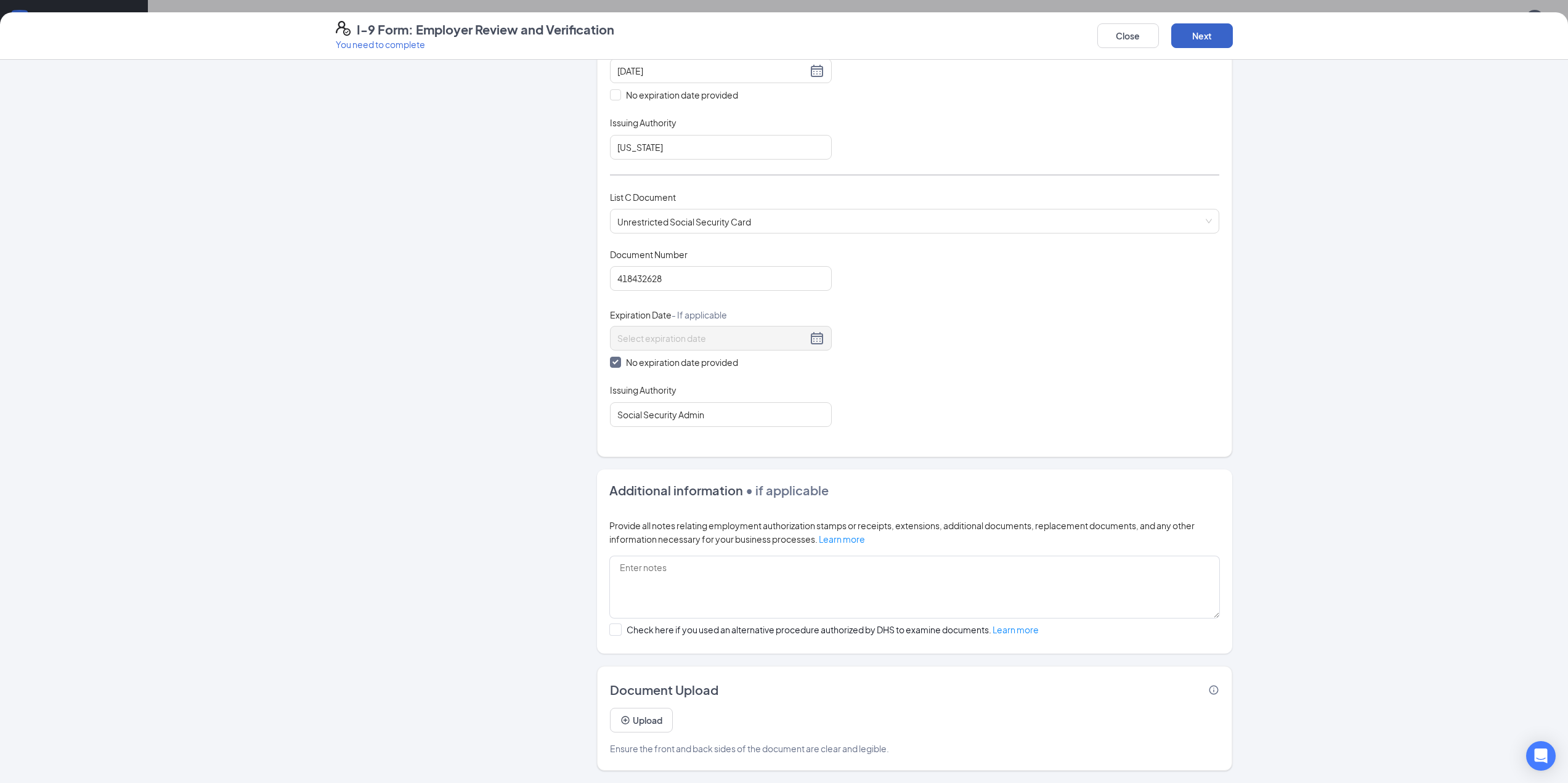
click at [786, 33] on button "Next" at bounding box center [1201, 35] width 62 height 25
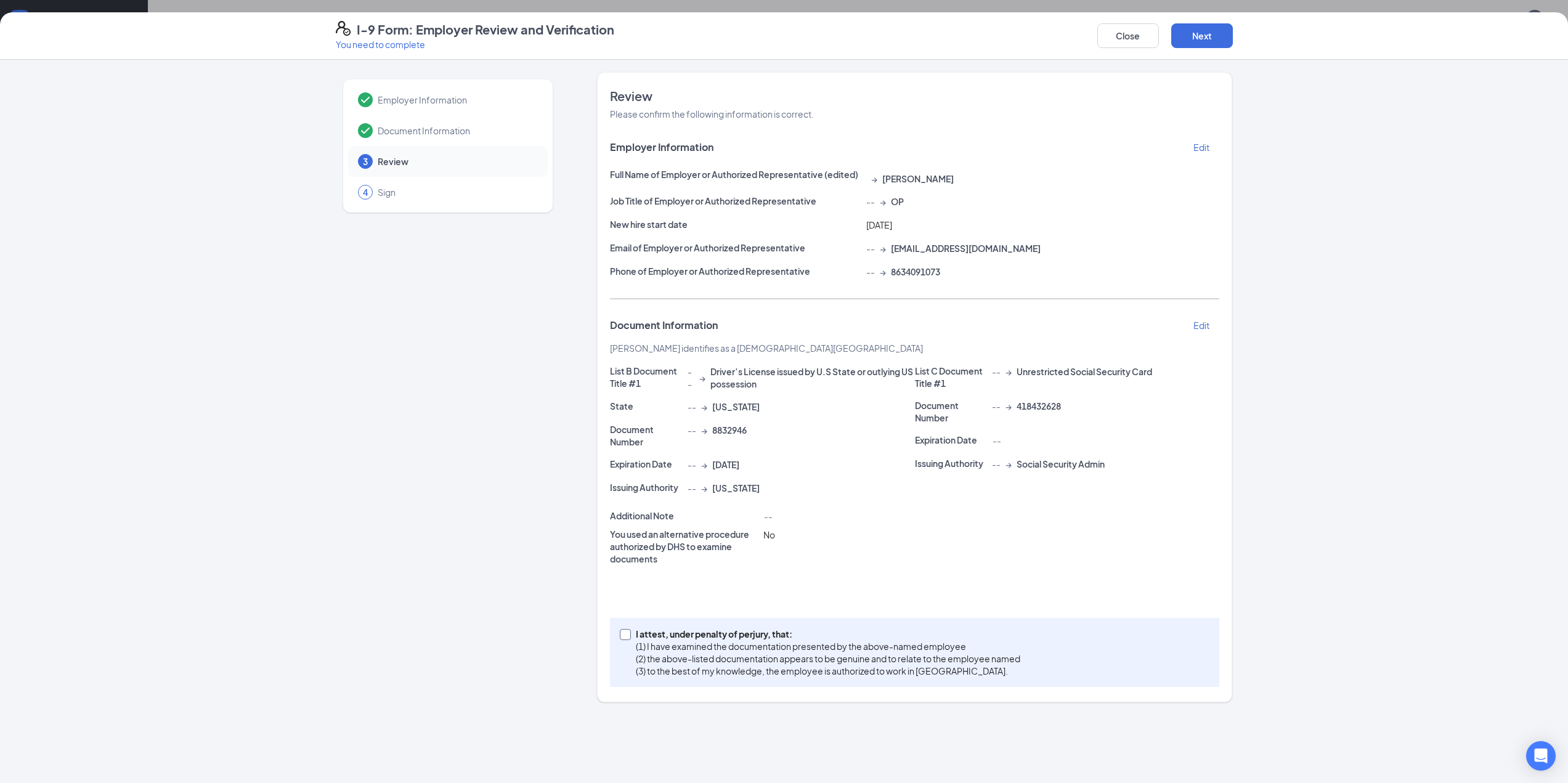
click at [695, 560] on p "(1) I have examined the documentation presented by the above-named employee" at bounding box center [828, 646] width 385 height 13
click at [628, 560] on input "I attest, under penalty of [PERSON_NAME], that: (1) I have examined the documen…" at bounding box center [624, 633] width 9 height 9
checkbox input "true"
click at [786, 33] on button "Next" at bounding box center [1201, 35] width 62 height 25
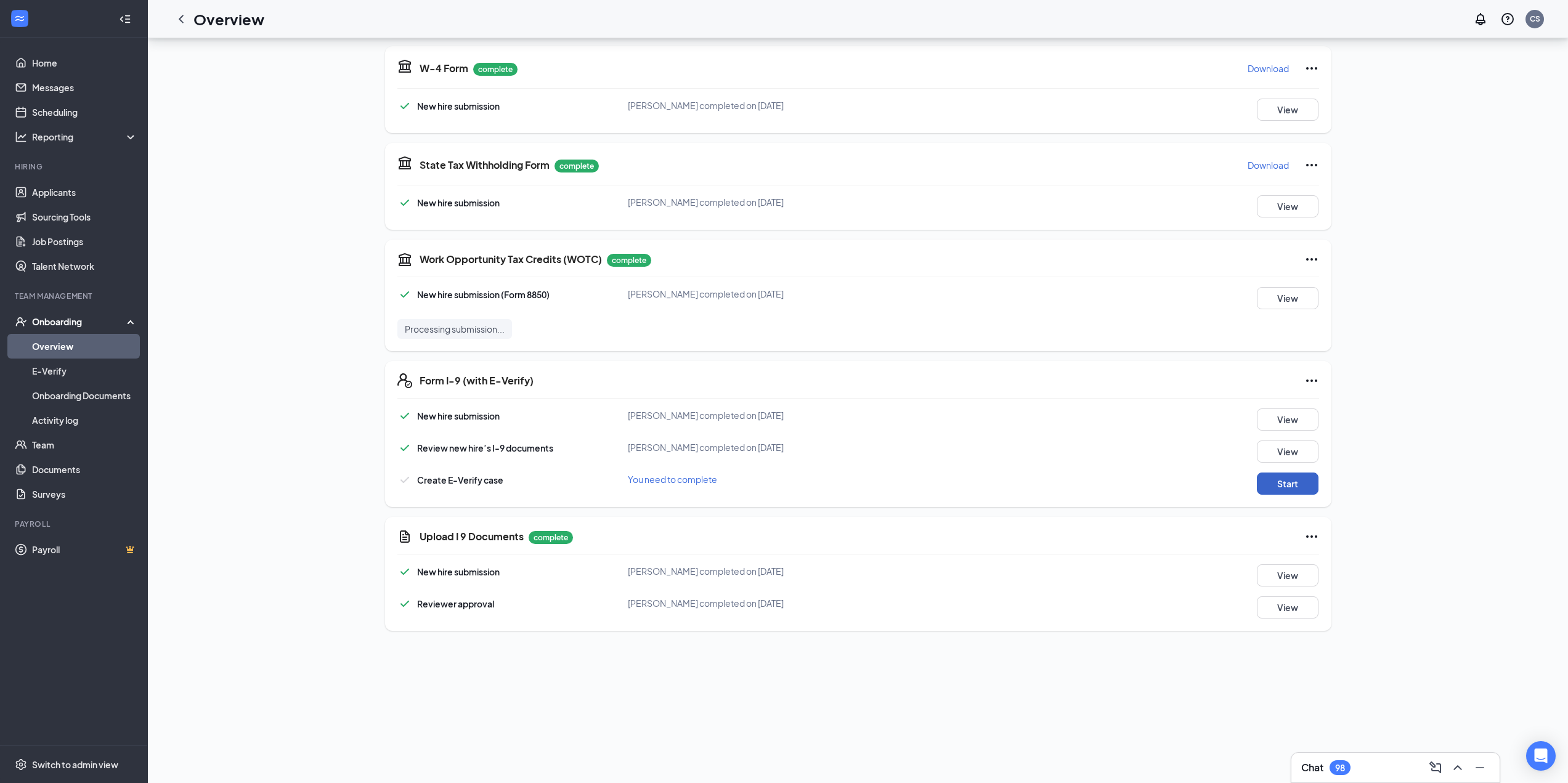
click at [786, 478] on button "Start" at bounding box center [1287, 483] width 62 height 22
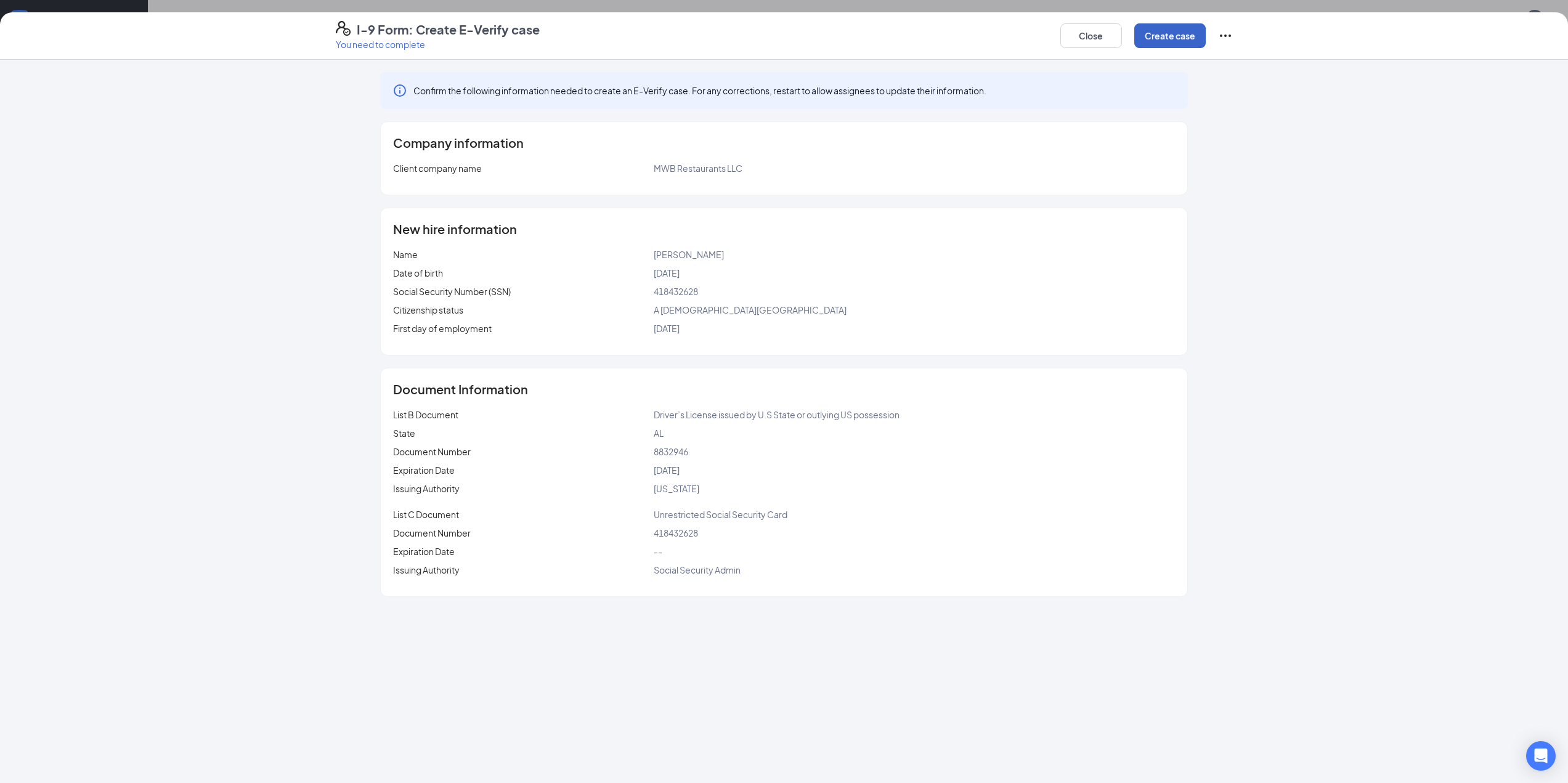
click at [786, 34] on button "Create case" at bounding box center [1170, 35] width 72 height 25
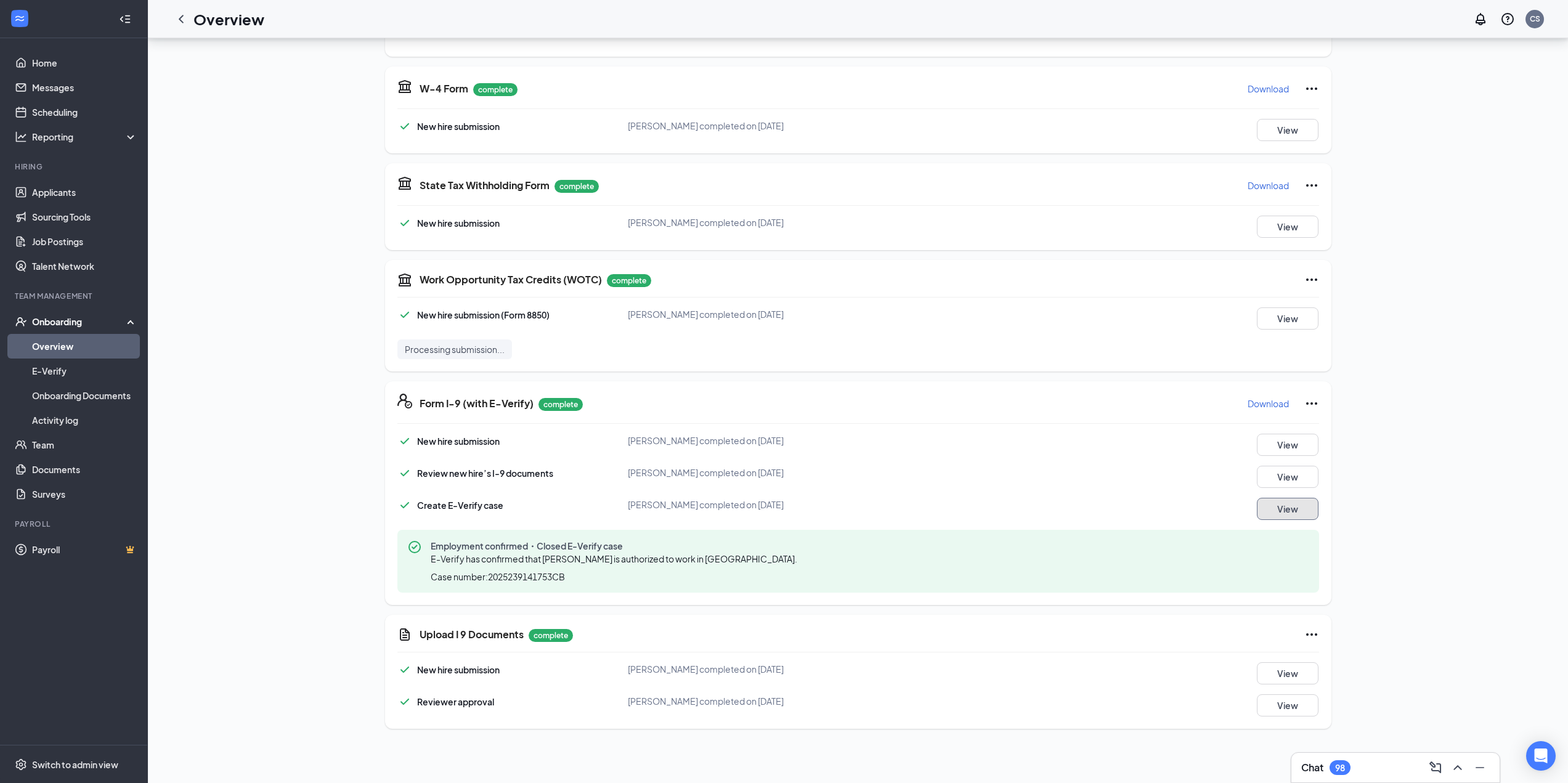
scroll to position [60, 0]
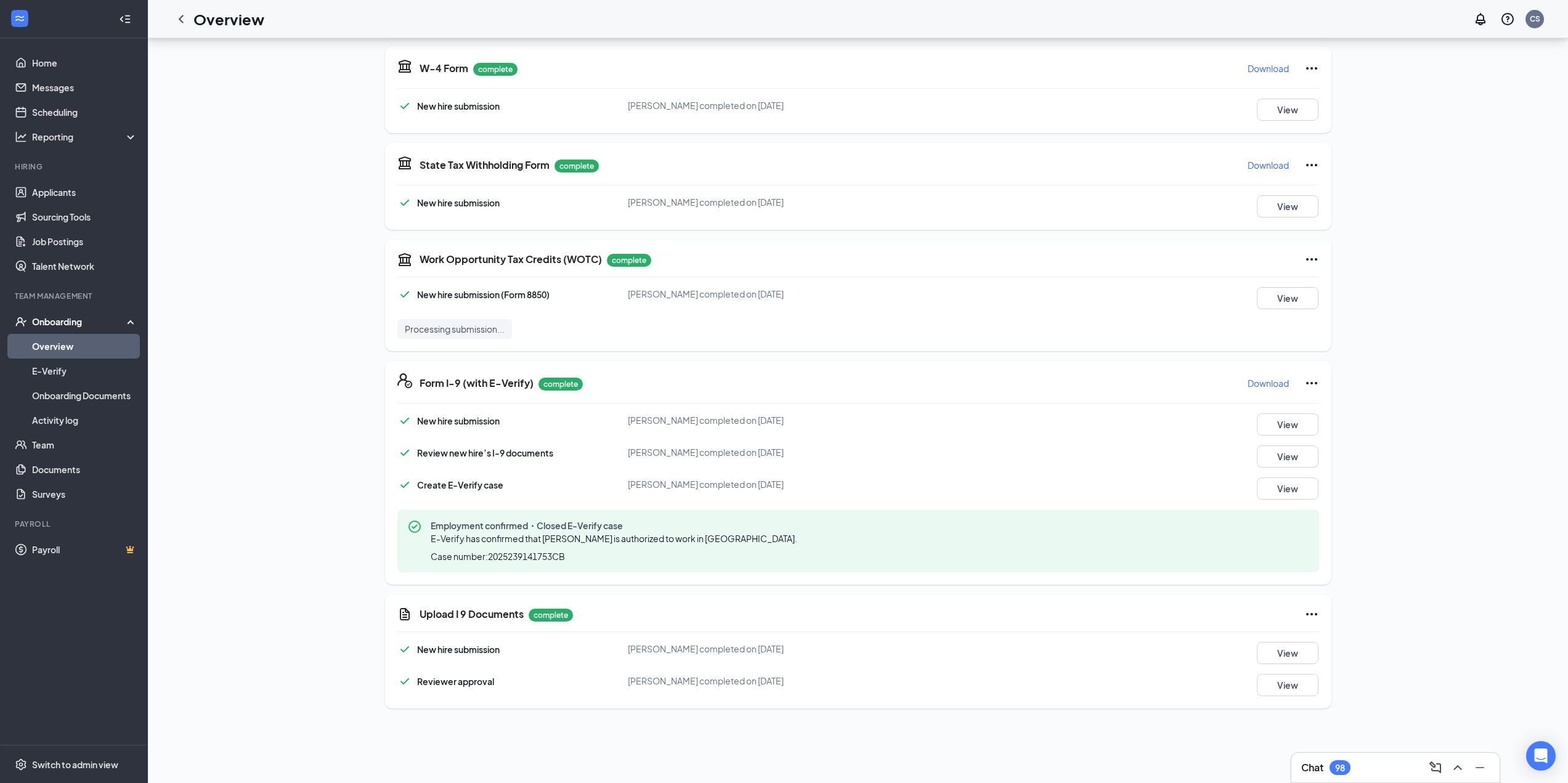
click at [82, 345] on link "Overview" at bounding box center [84, 346] width 106 height 25
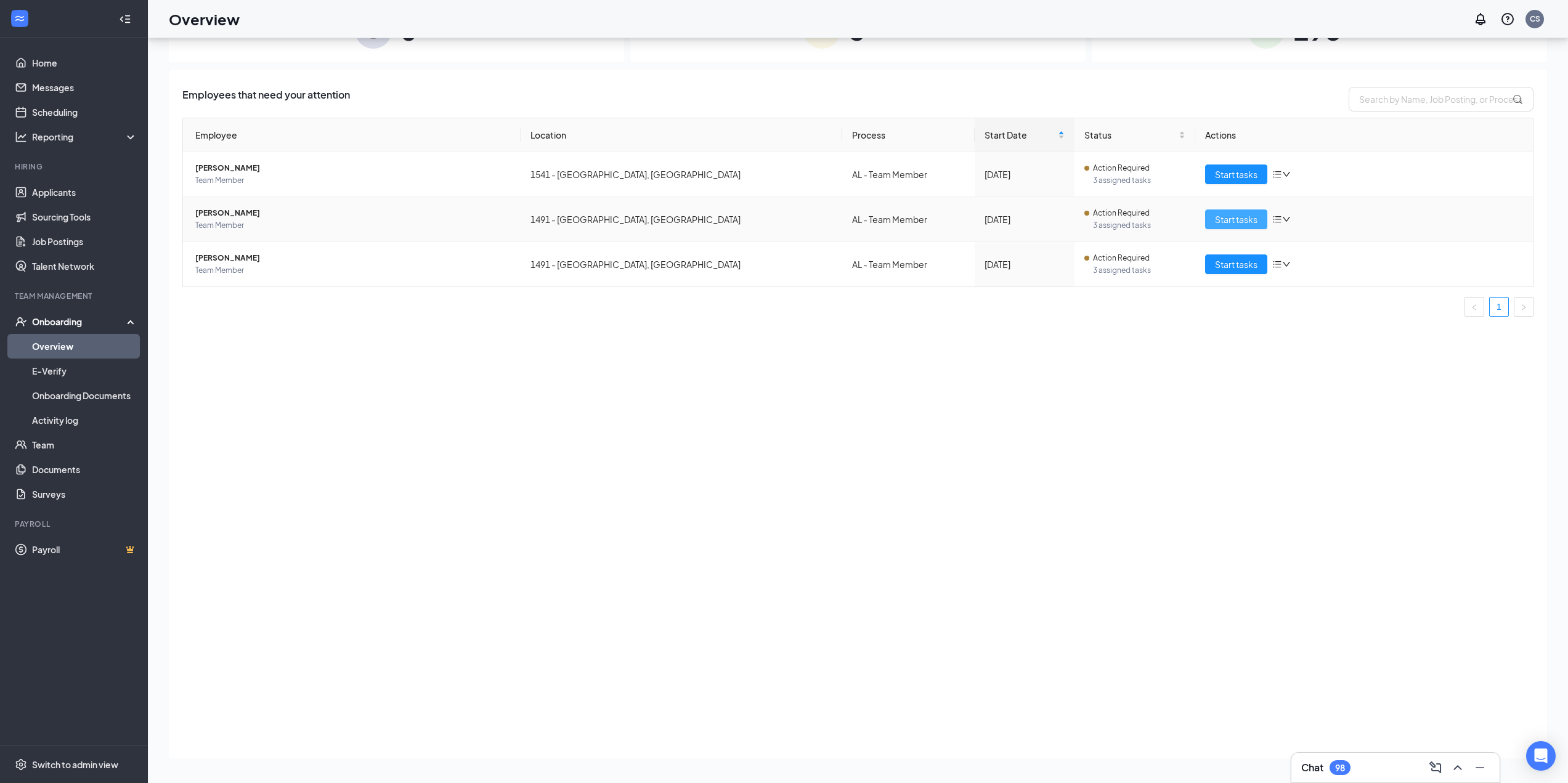
click at [786, 224] on span "Start tasks" at bounding box center [1236, 219] width 43 height 13
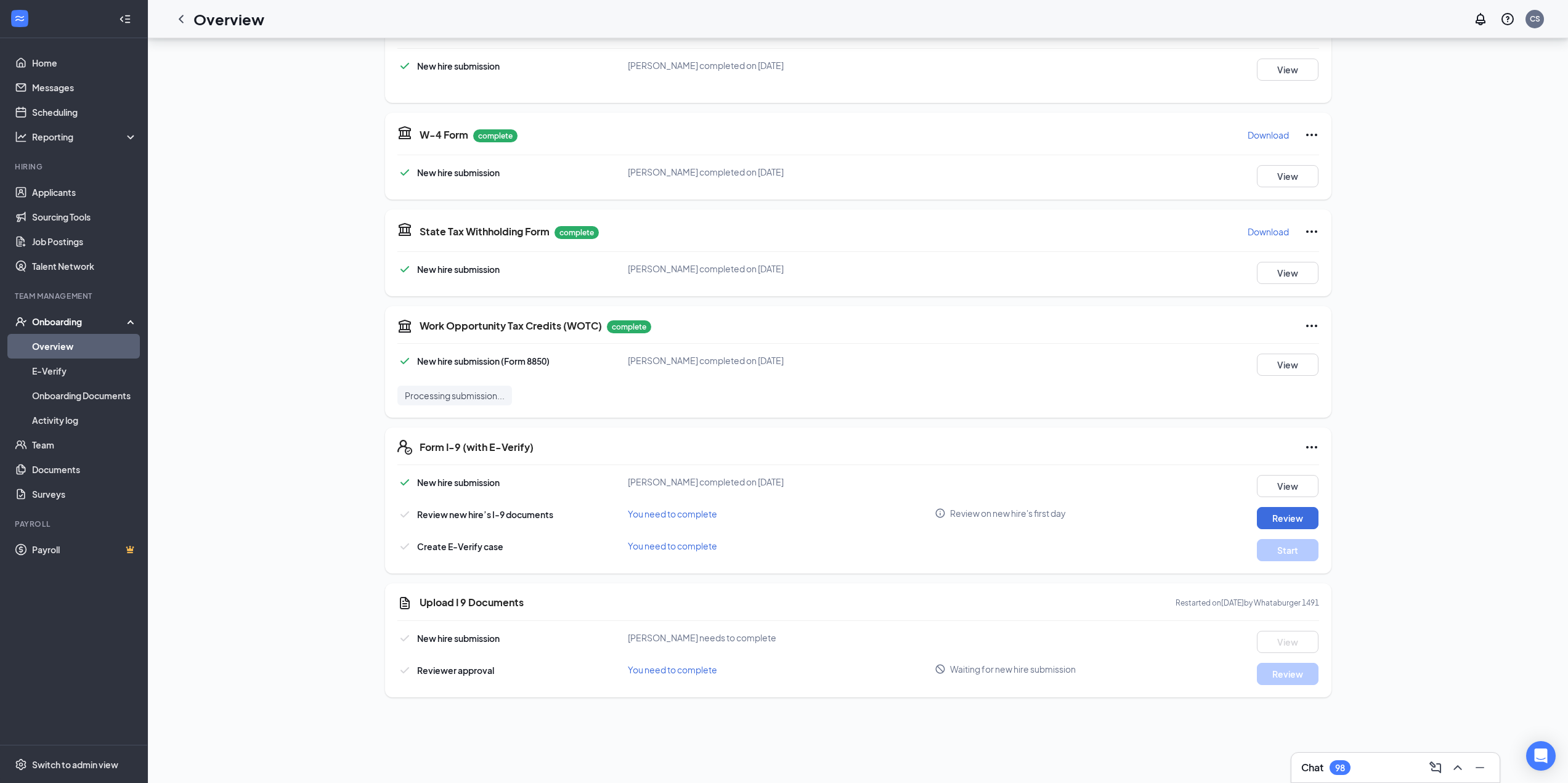
scroll to position [721, 0]
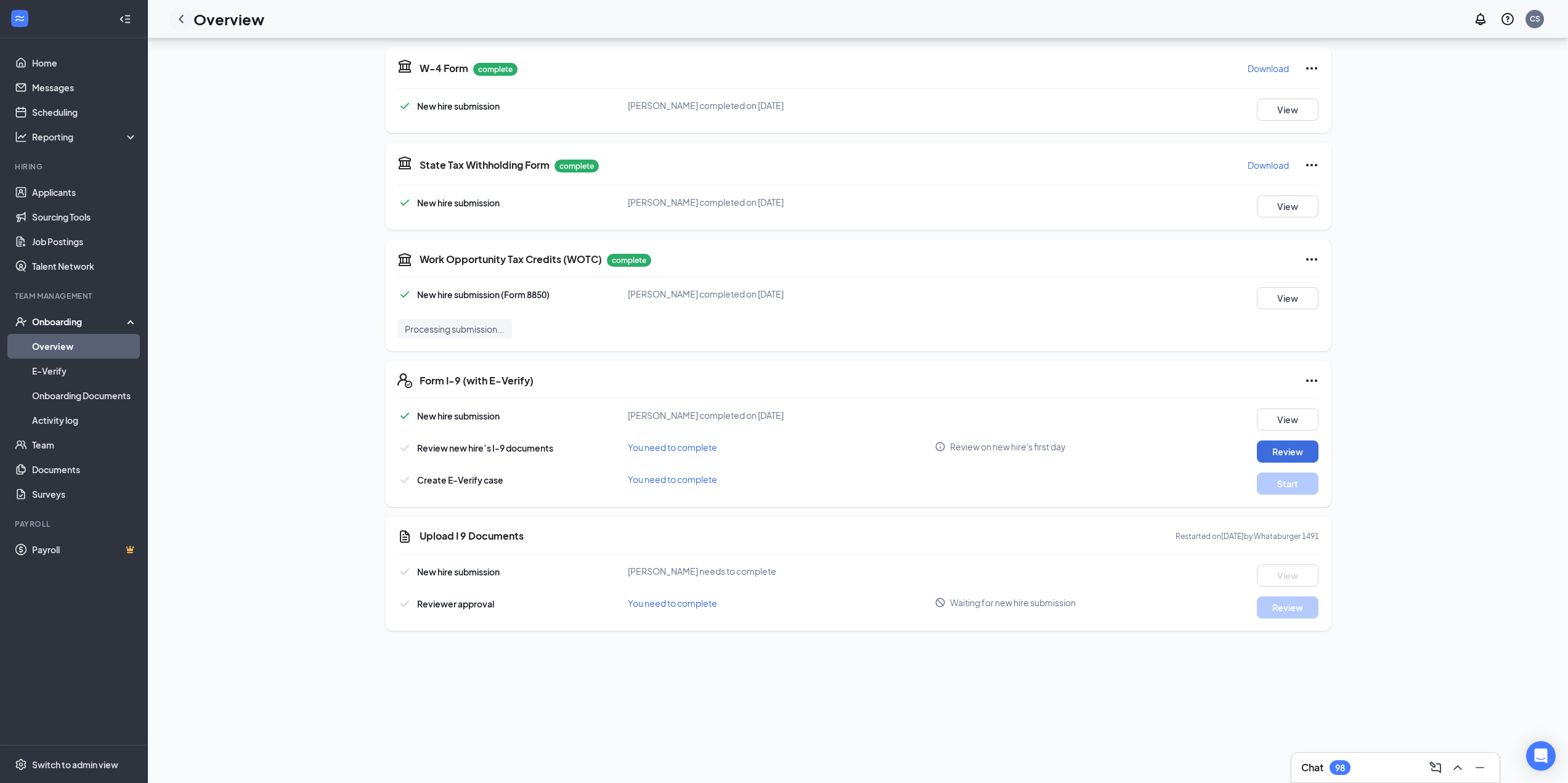
click at [179, 17] on icon "ChevronLeft" at bounding box center [181, 19] width 15 height 15
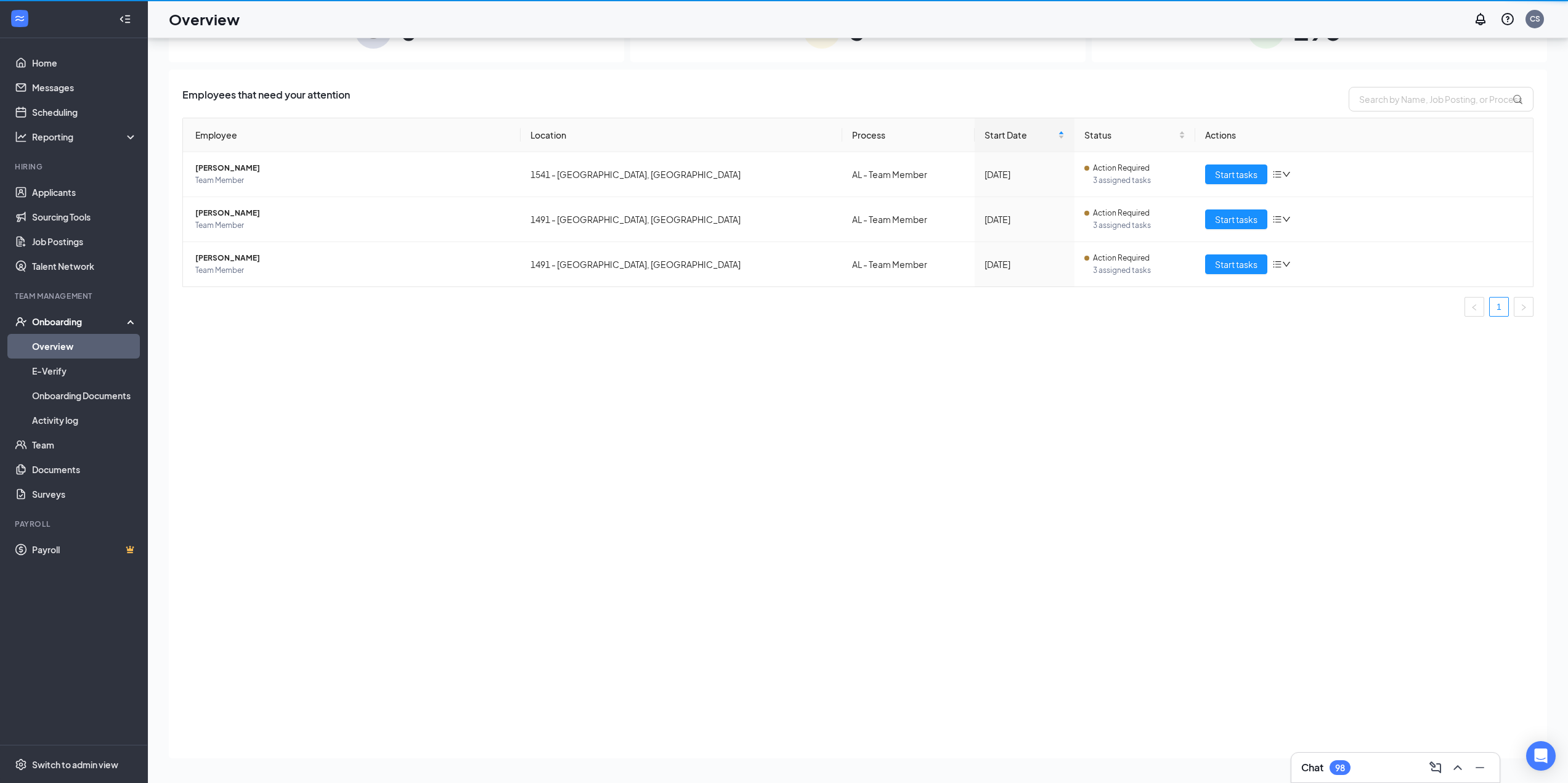
scroll to position [55, 0]
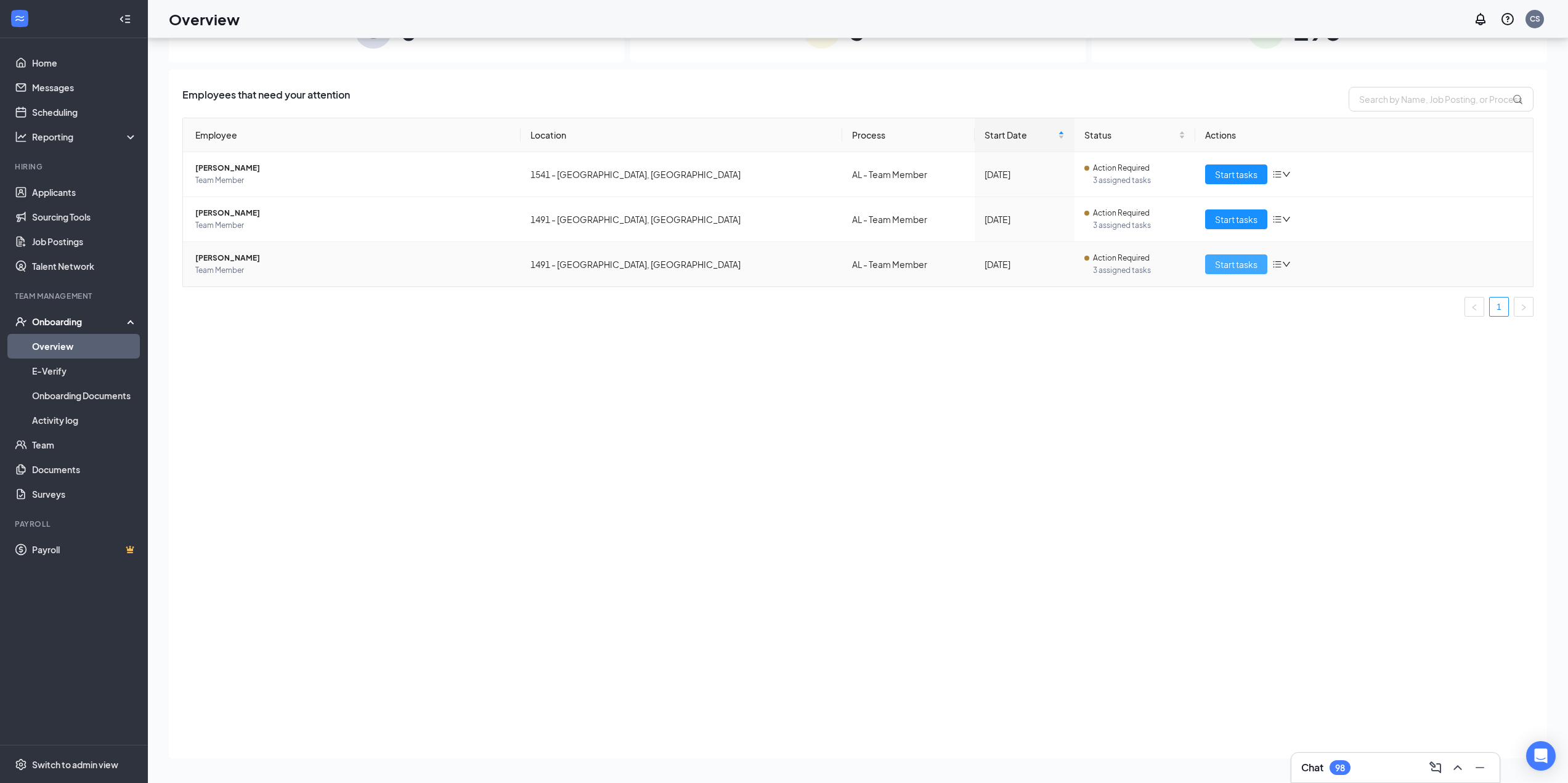
click at [786, 257] on button "Start tasks" at bounding box center [1236, 264] width 62 height 20
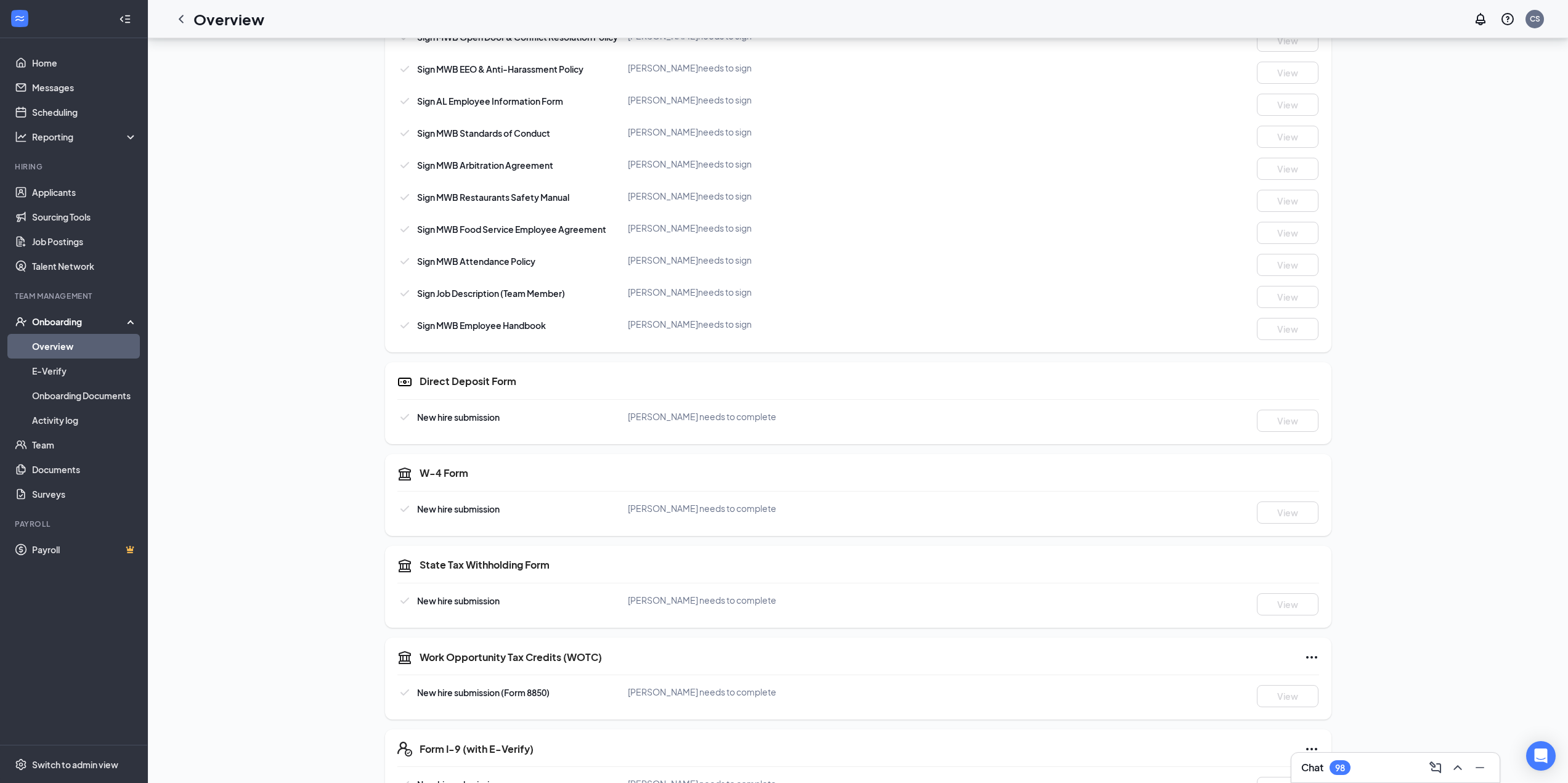
scroll to position [662, 0]
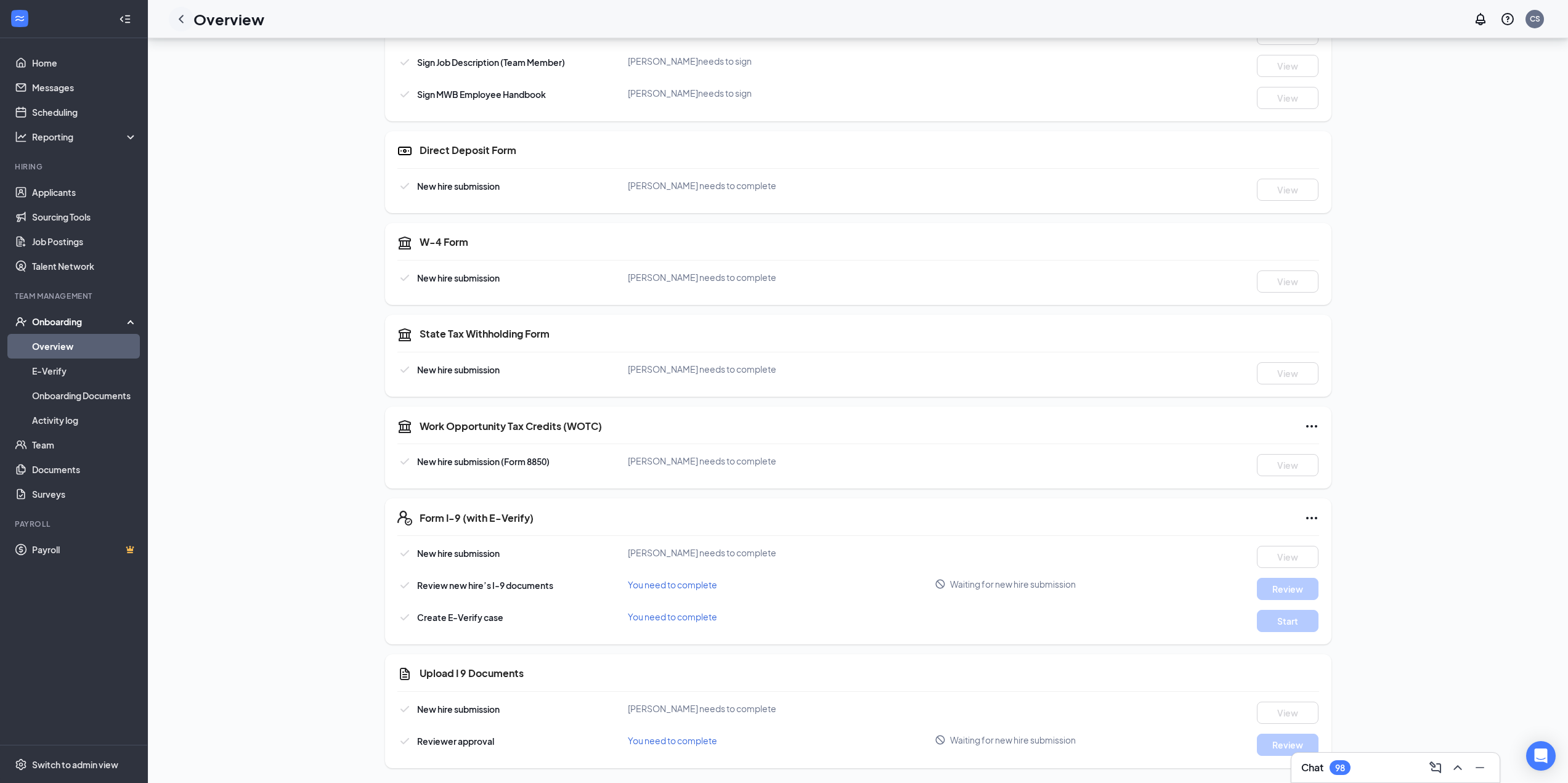
click at [185, 27] on div at bounding box center [181, 19] width 25 height 25
click at [183, 19] on icon "ChevronLeft" at bounding box center [181, 19] width 15 height 15
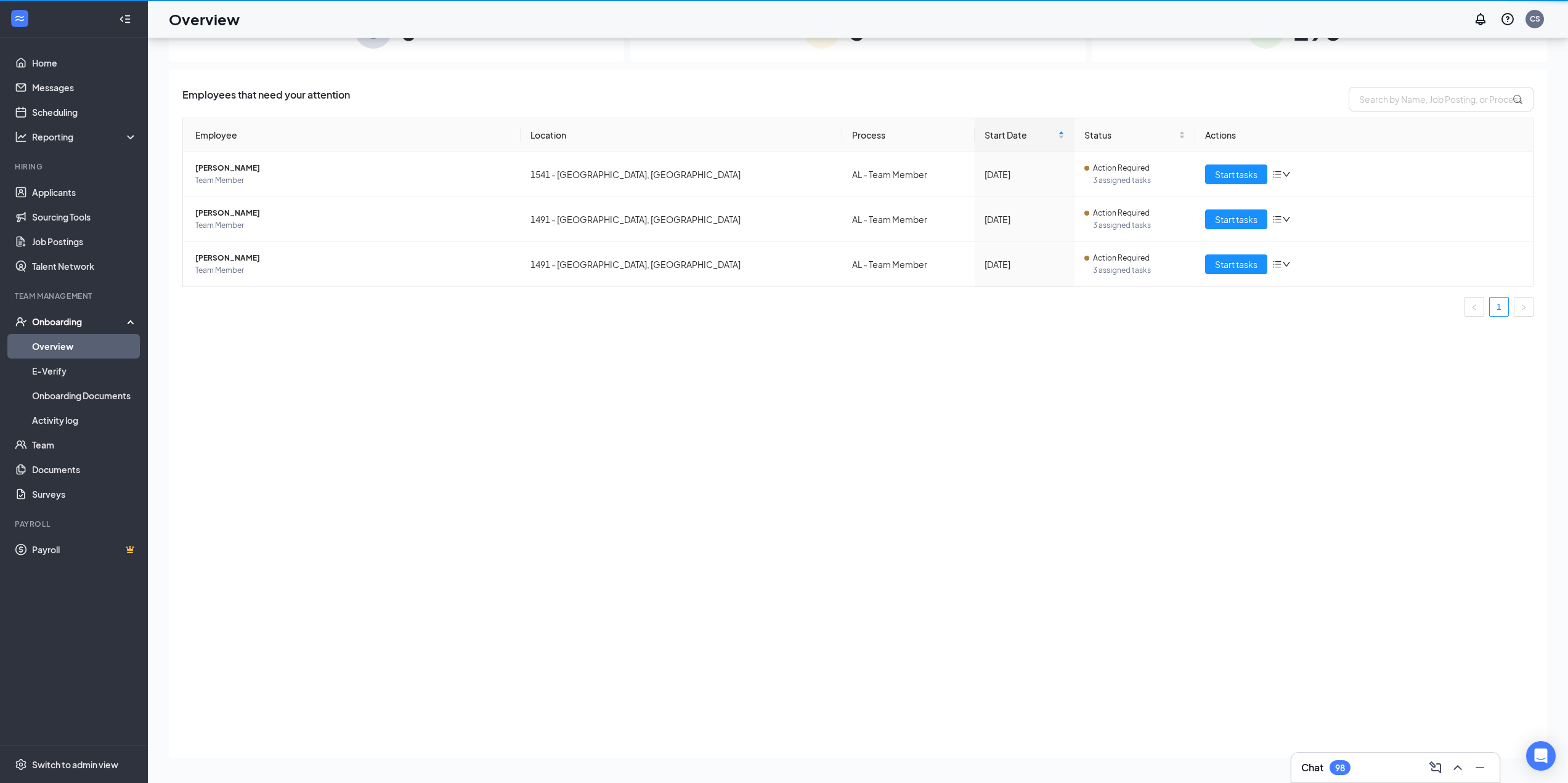
scroll to position [55, 0]
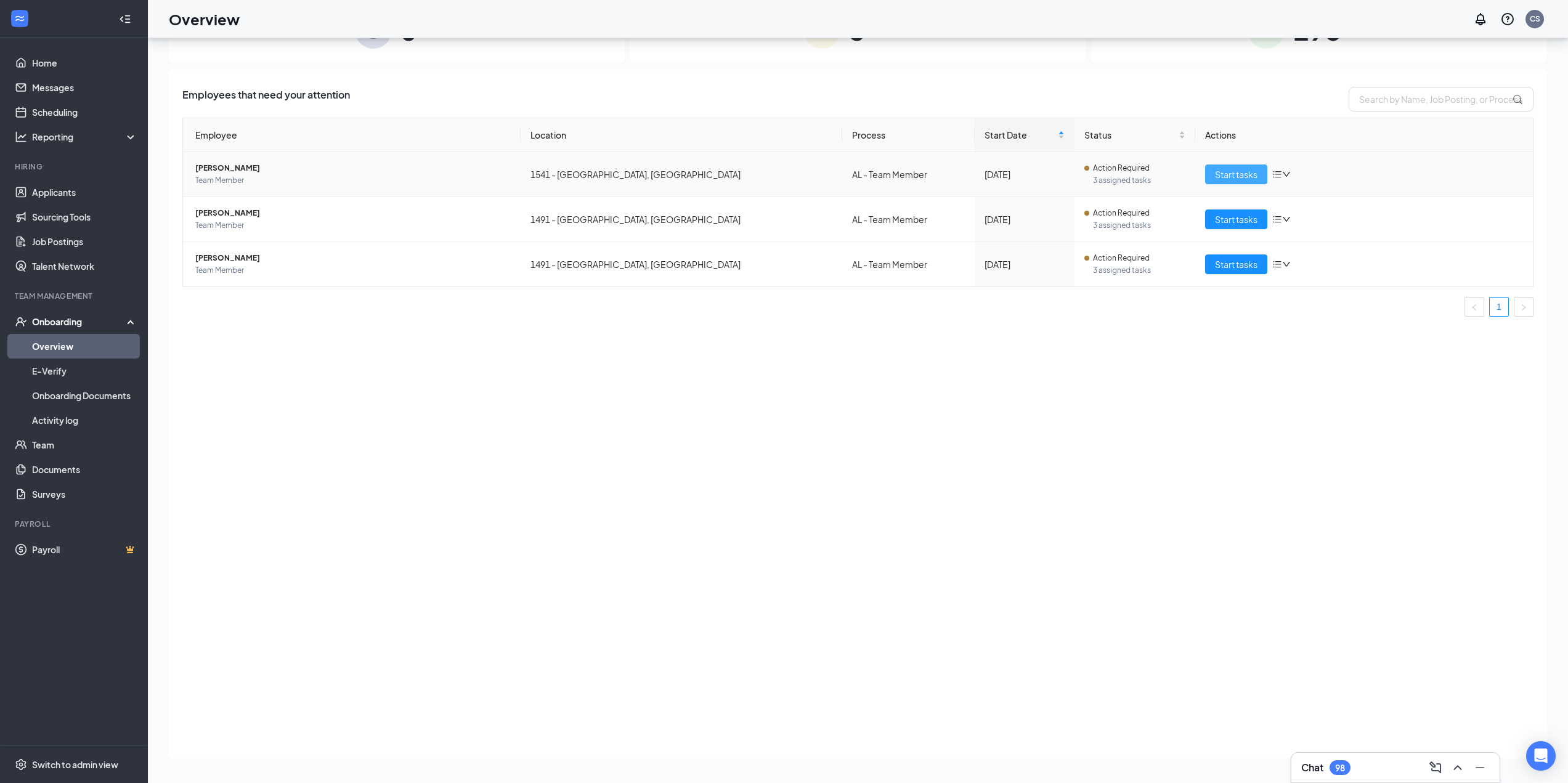
click at [786, 173] on span "Start tasks" at bounding box center [1236, 174] width 43 height 13
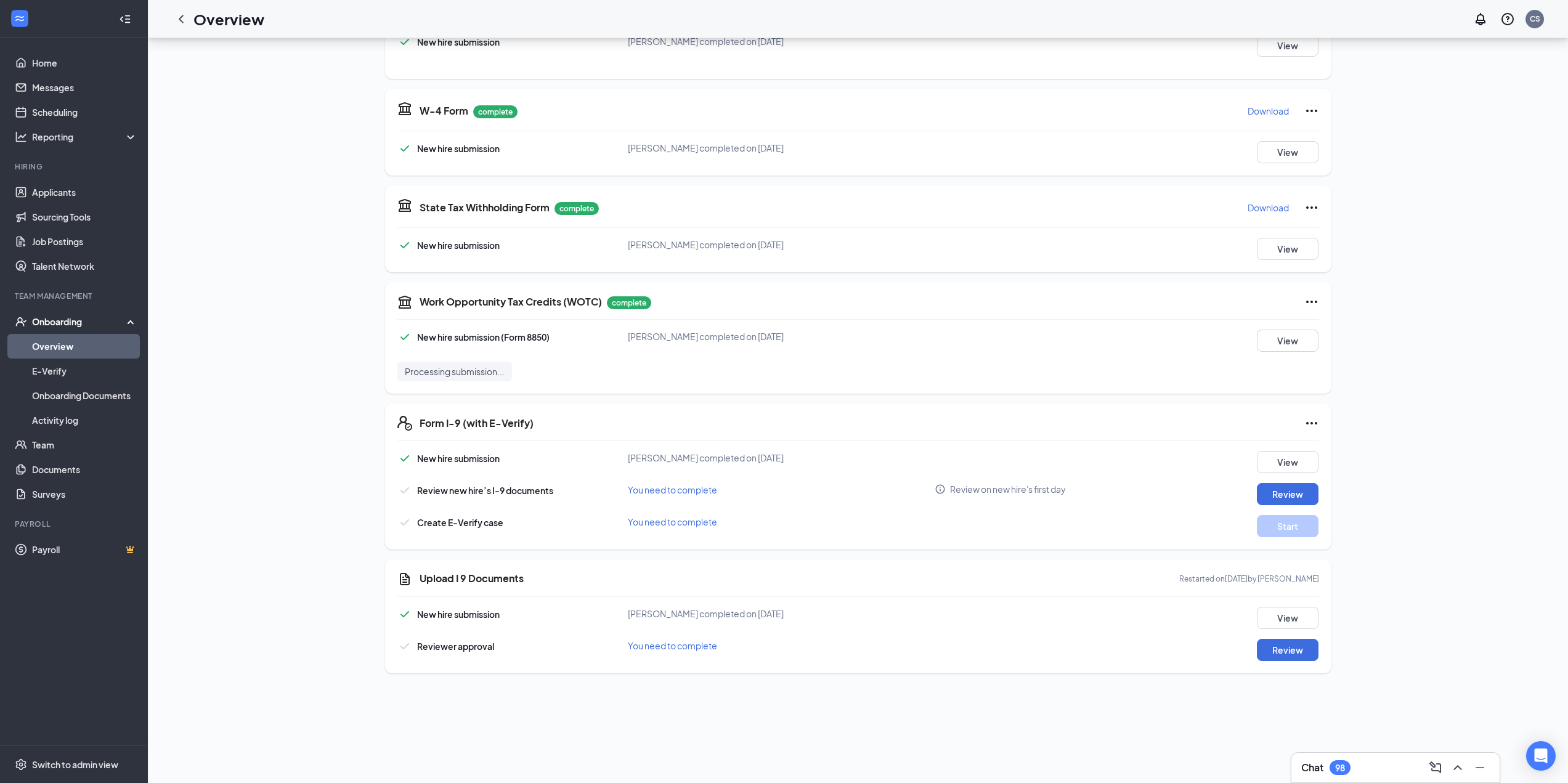
scroll to position [721, 0]
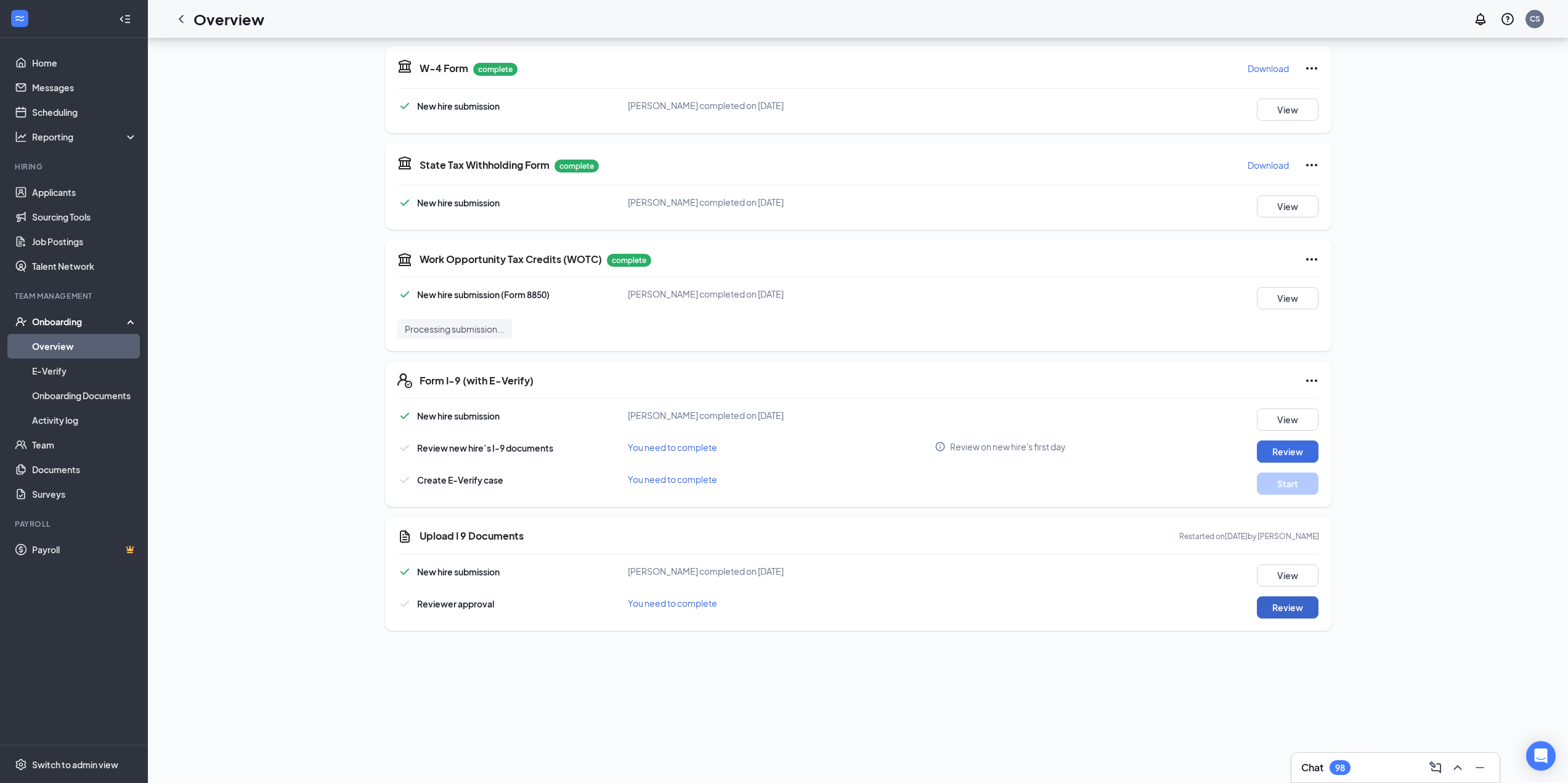
click at [786, 560] on button "Review" at bounding box center [1287, 607] width 62 height 22
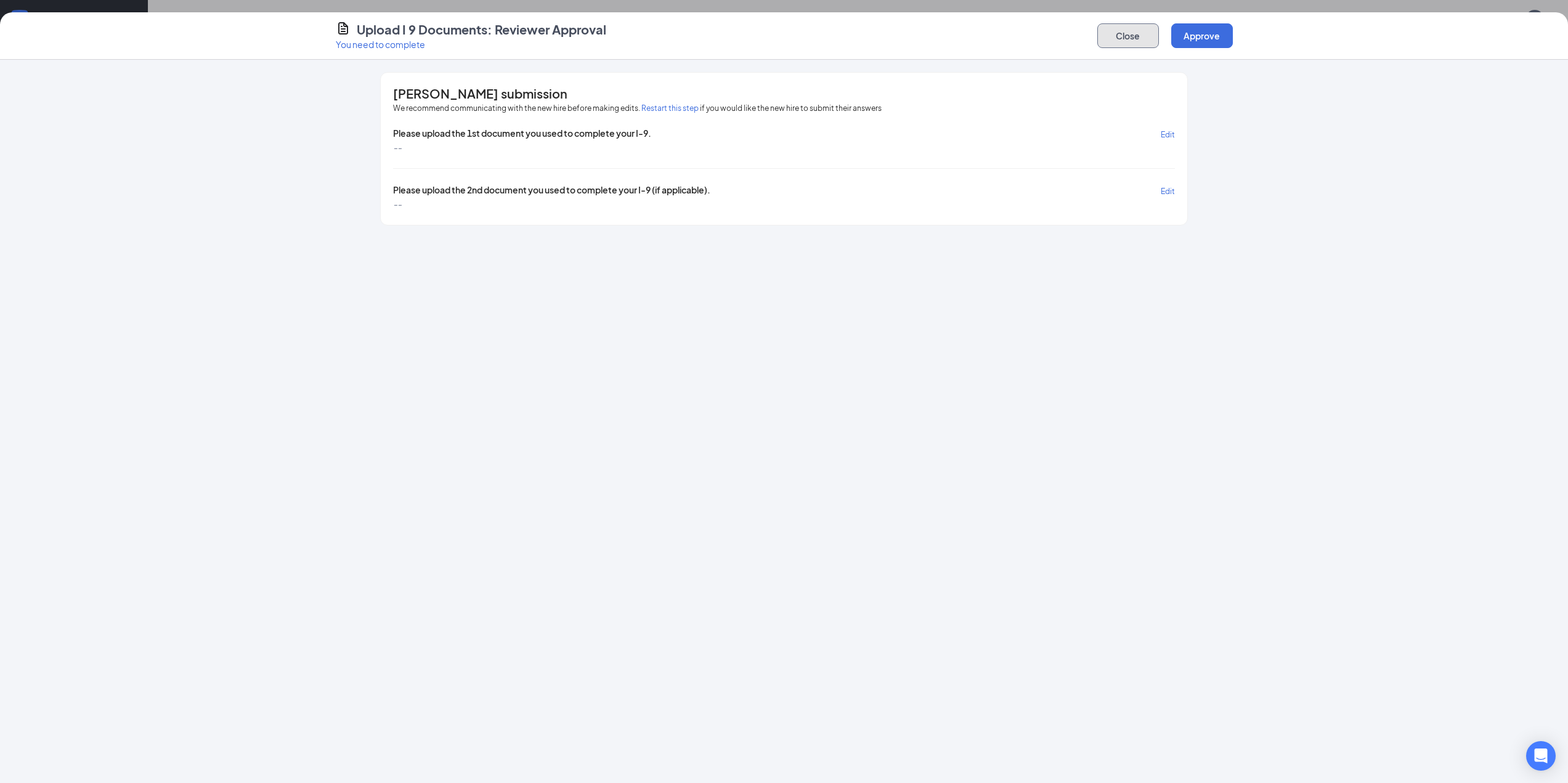
click at [786, 35] on button "Close" at bounding box center [1128, 35] width 62 height 25
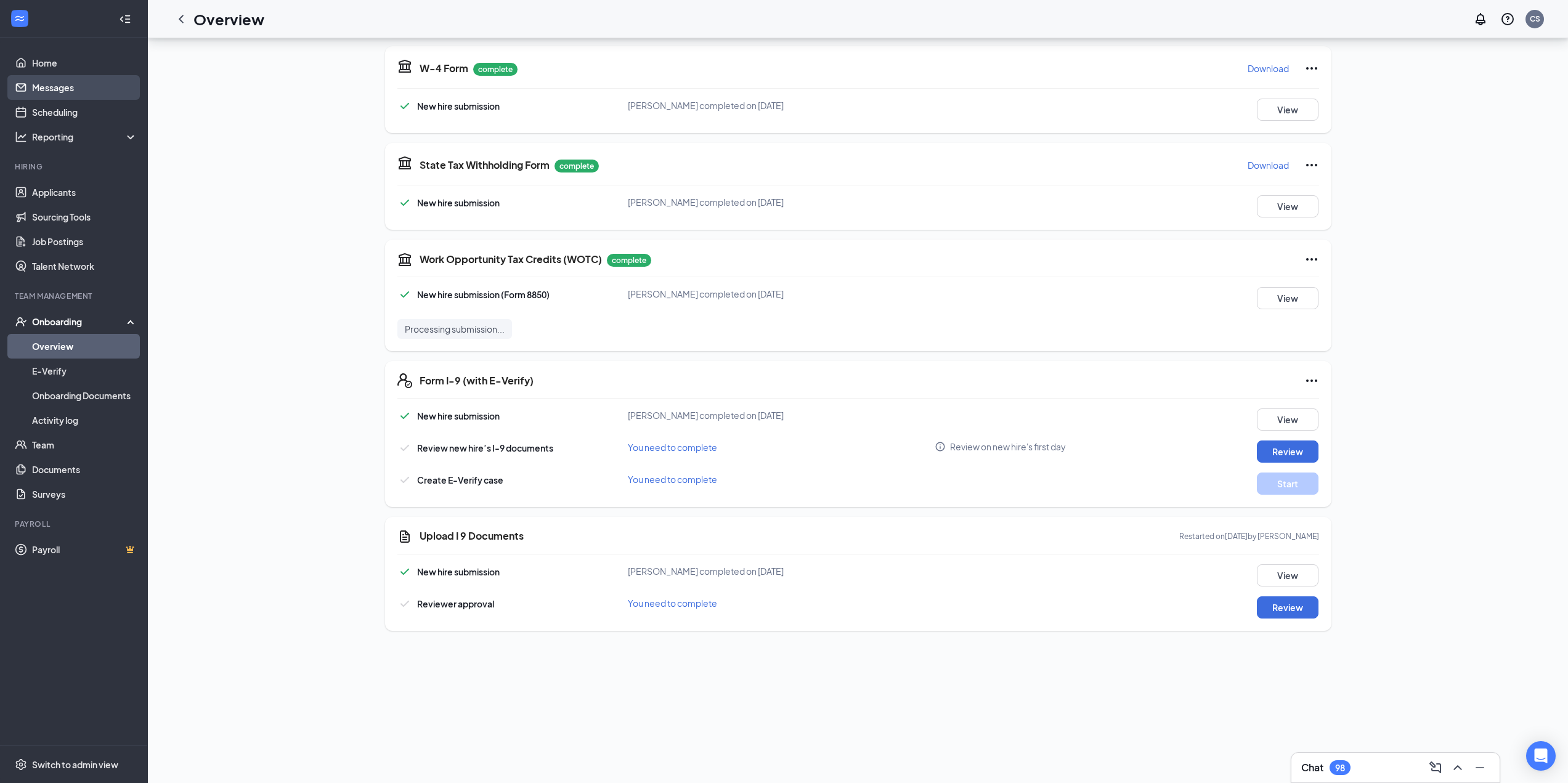
drag, startPoint x: 47, startPoint y: 90, endPoint x: 46, endPoint y: 82, distance: 8.1
click at [47, 90] on link "Messages" at bounding box center [84, 87] width 106 height 25
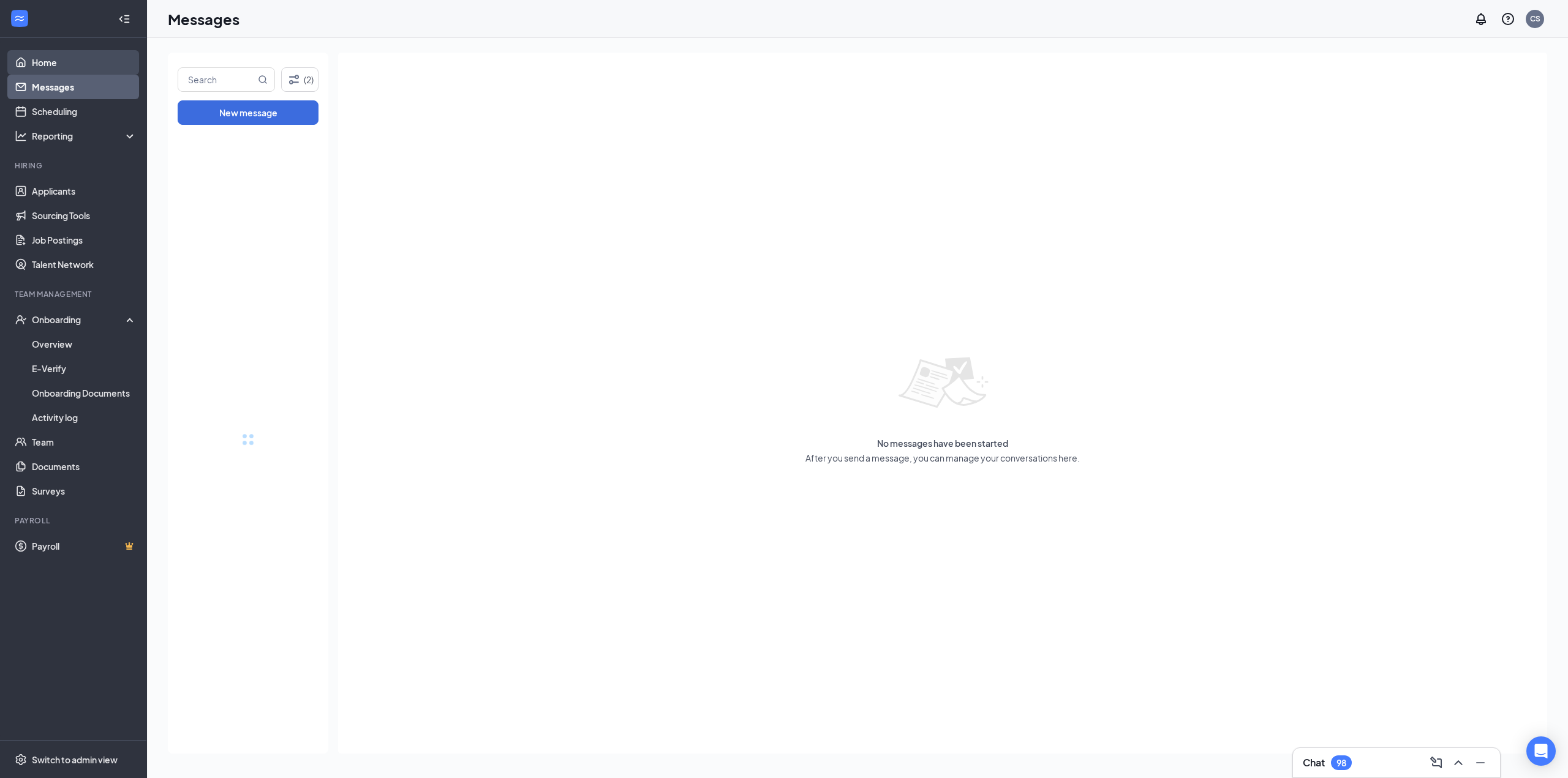
click at [46, 65] on link "Home" at bounding box center [84, 62] width 105 height 24
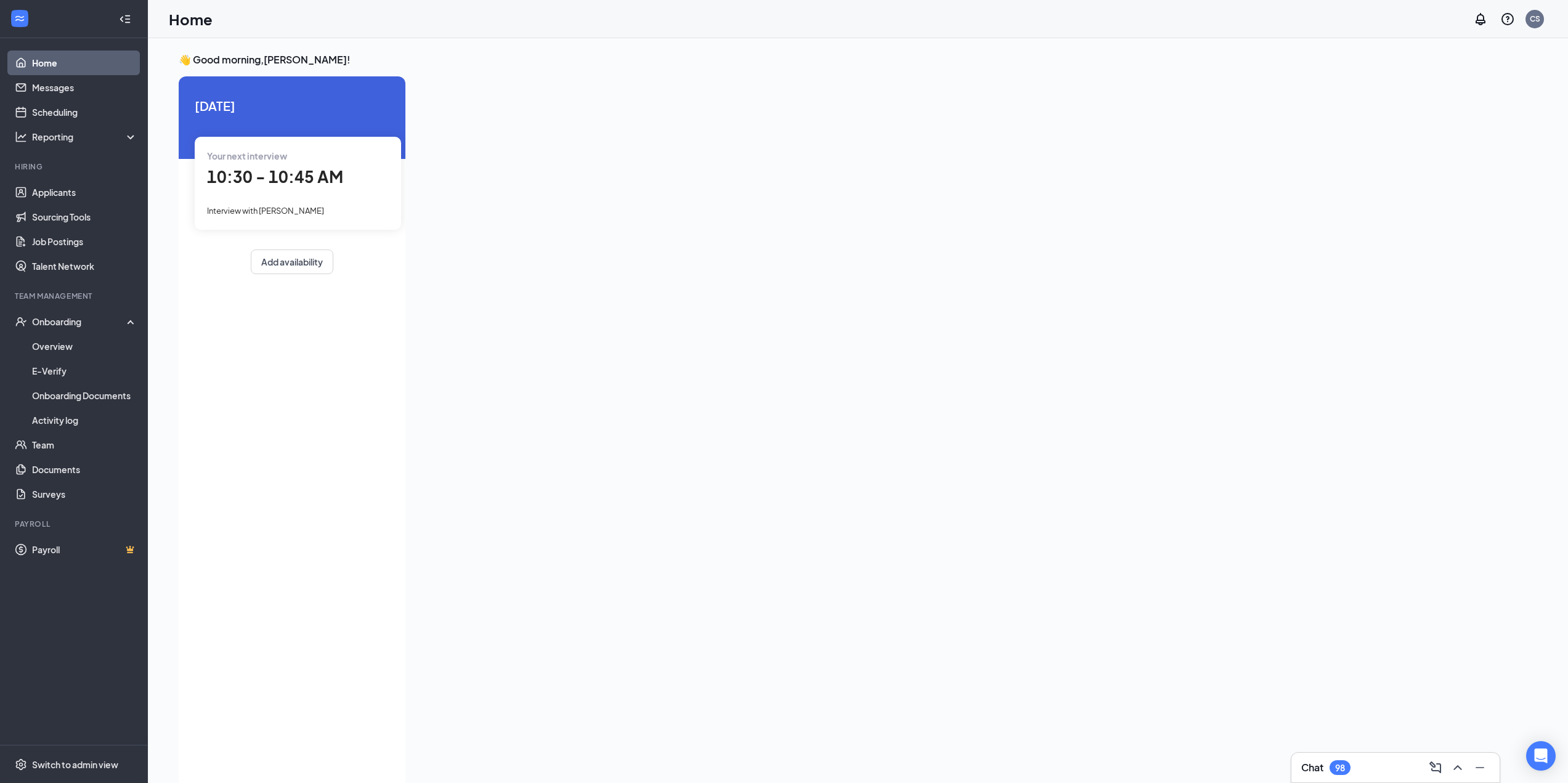
click at [66, 66] on link "Home" at bounding box center [84, 62] width 106 height 25
